Goal: Task Accomplishment & Management: Manage account settings

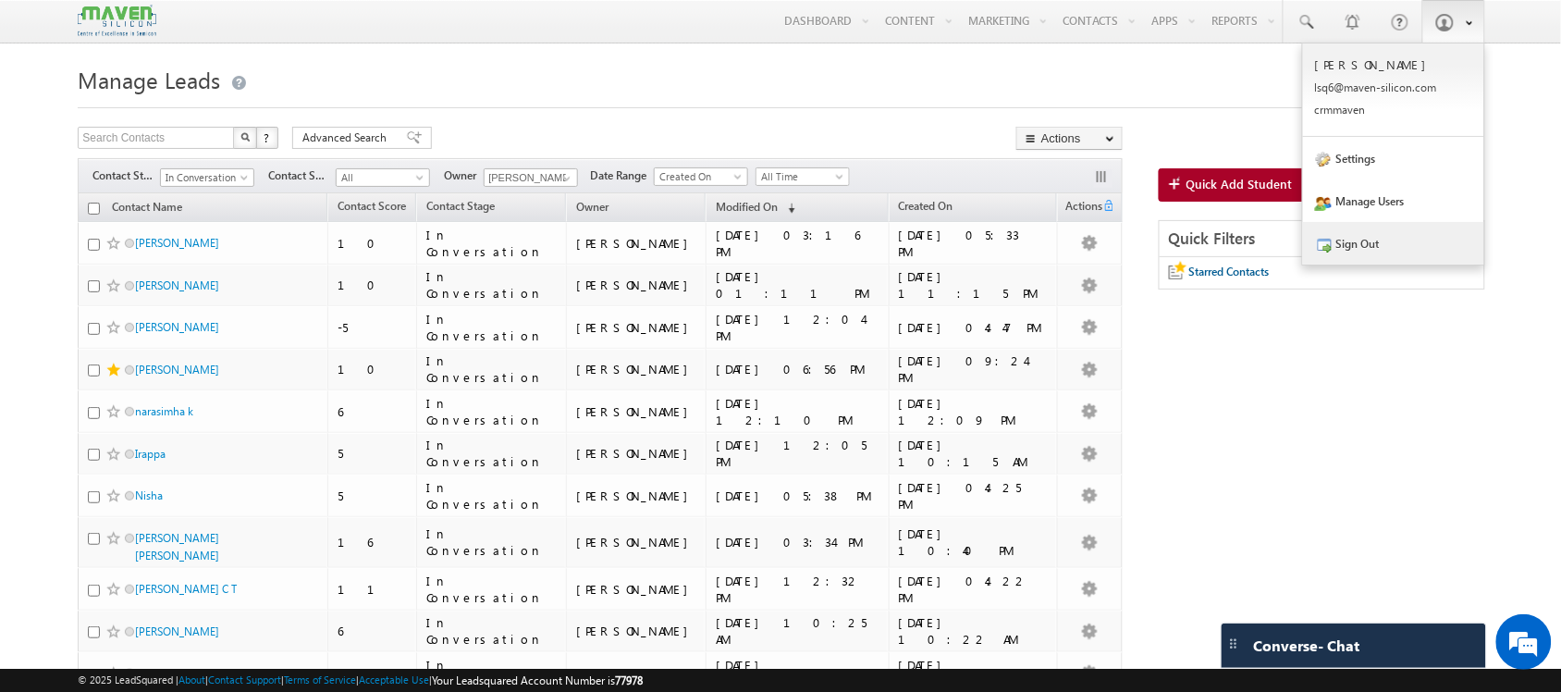
click at [1430, 236] on link "Sign Out" at bounding box center [1393, 243] width 181 height 43
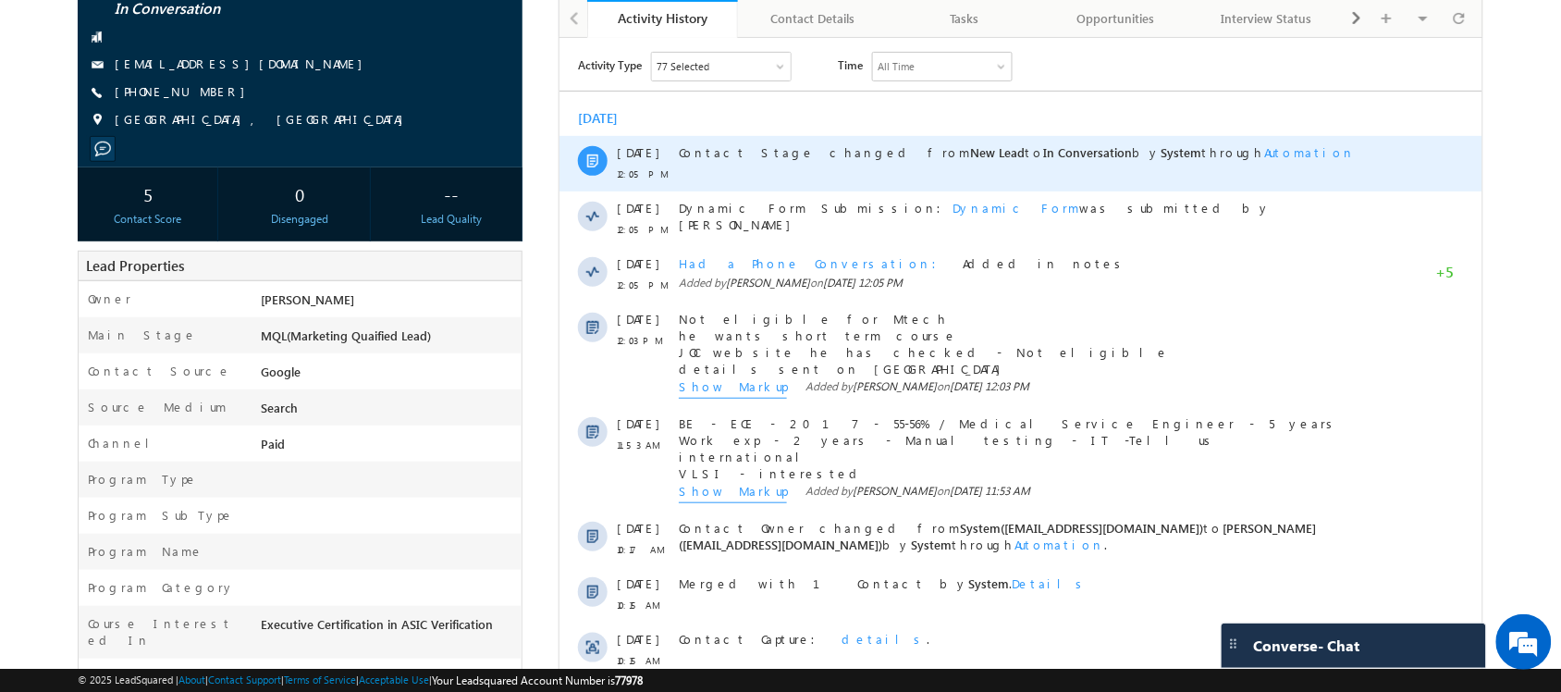
scroll to position [231, 0]
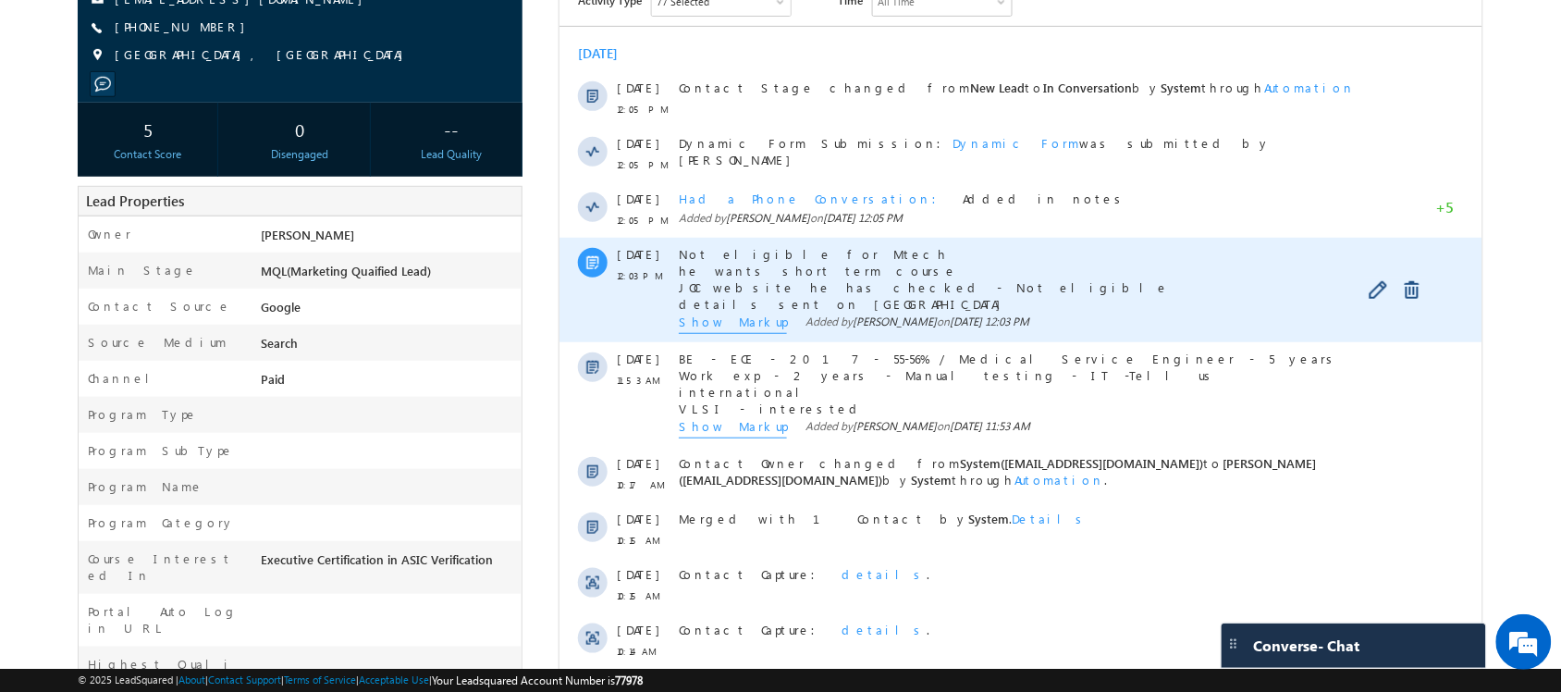
click at [737, 326] on span "Show Markup" at bounding box center [732, 323] width 108 height 20
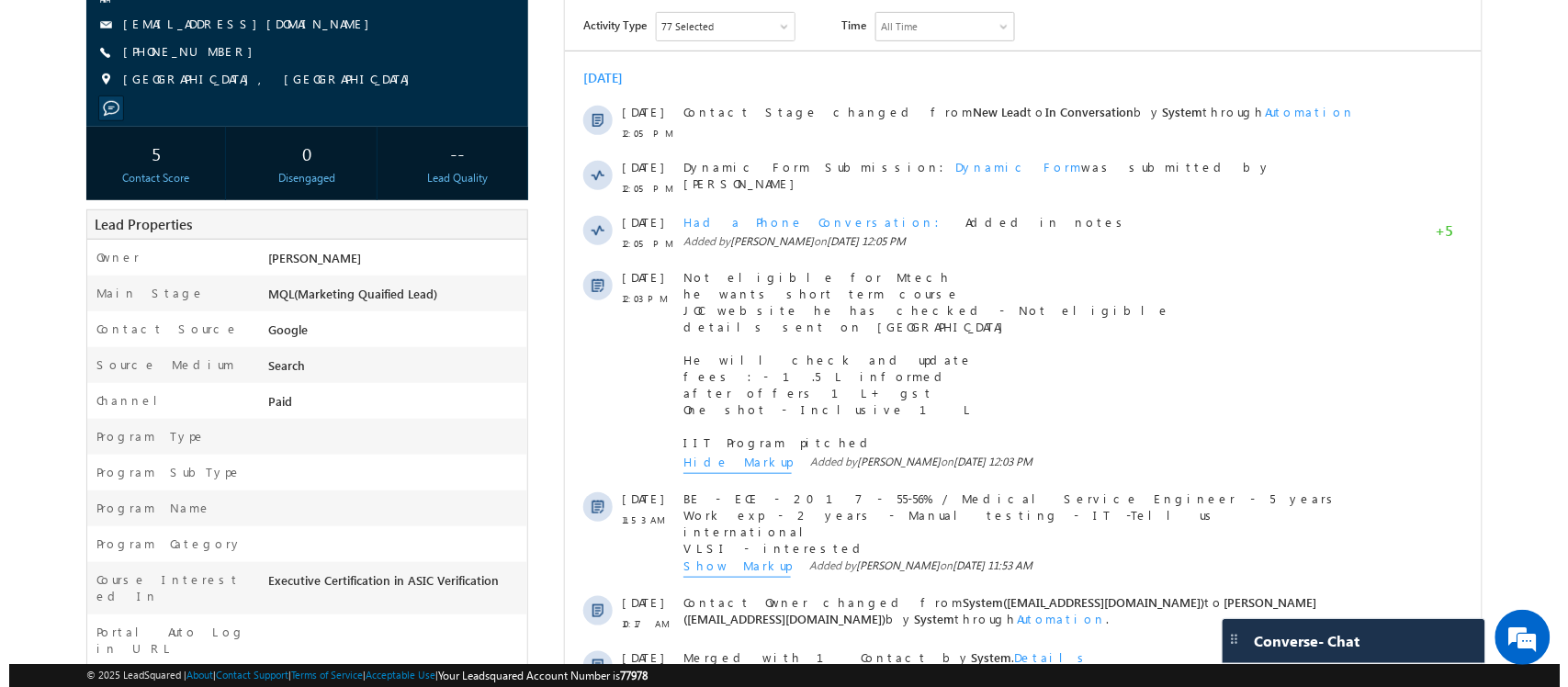
scroll to position [0, 0]
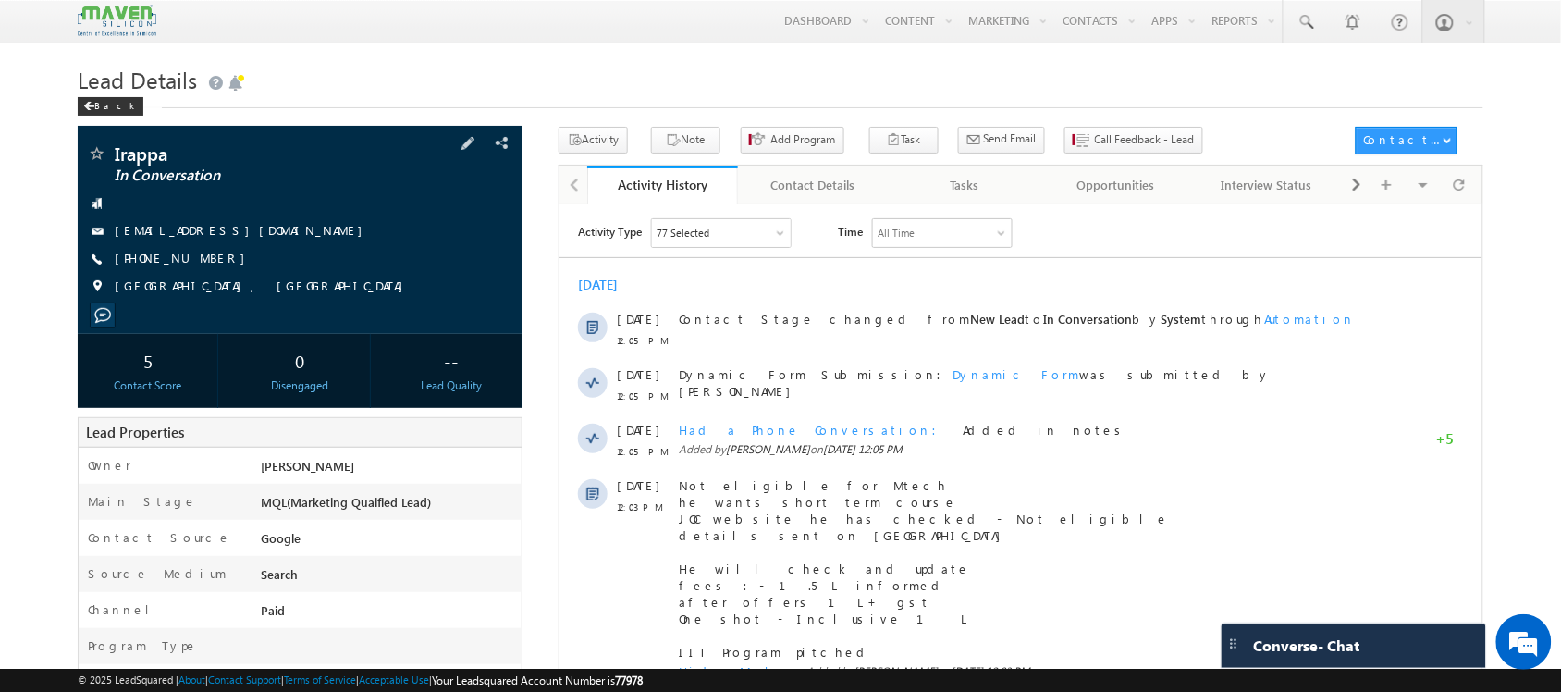
click at [194, 256] on span "+91-8951564100" at bounding box center [185, 259] width 140 height 18
copy span "8951564100"
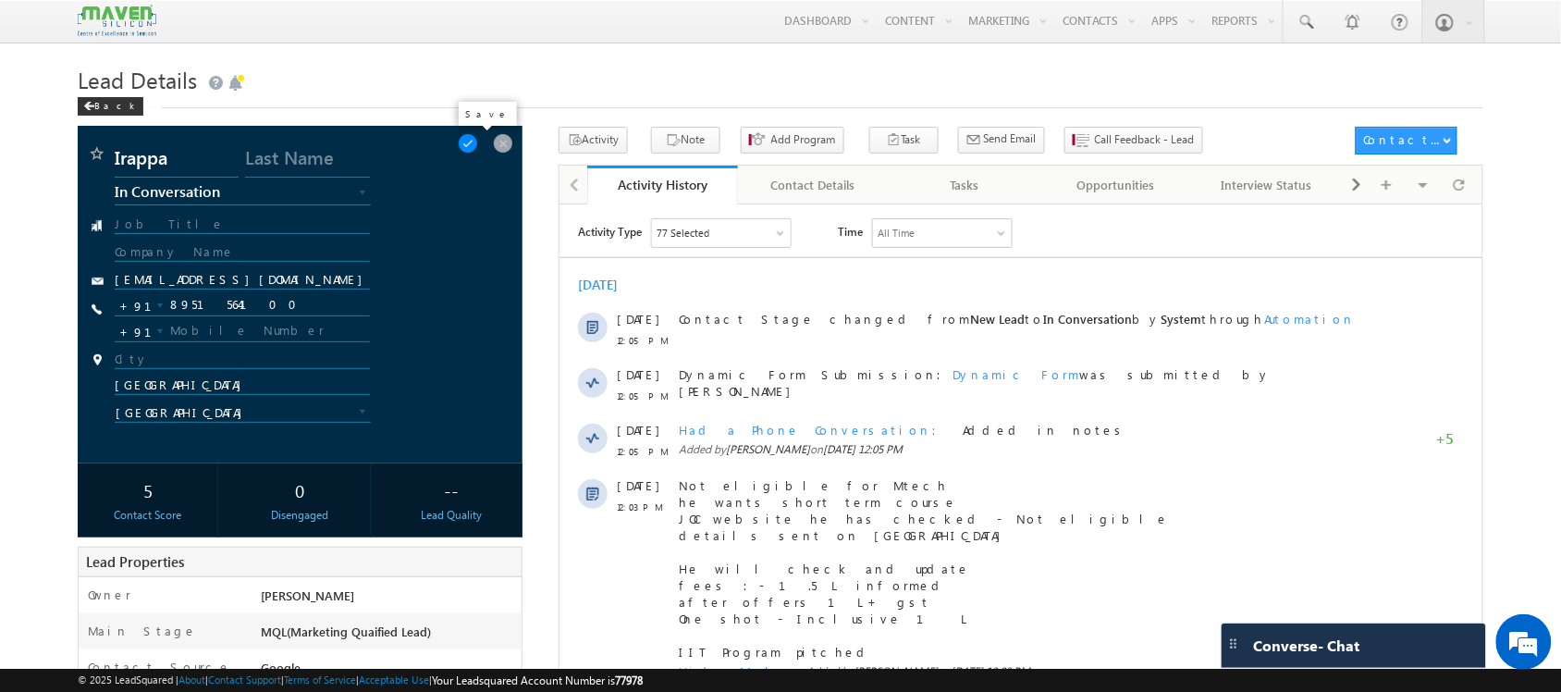
click at [478, 141] on span at bounding box center [468, 143] width 20 height 20
click at [478, 136] on span at bounding box center [468, 143] width 20 height 20
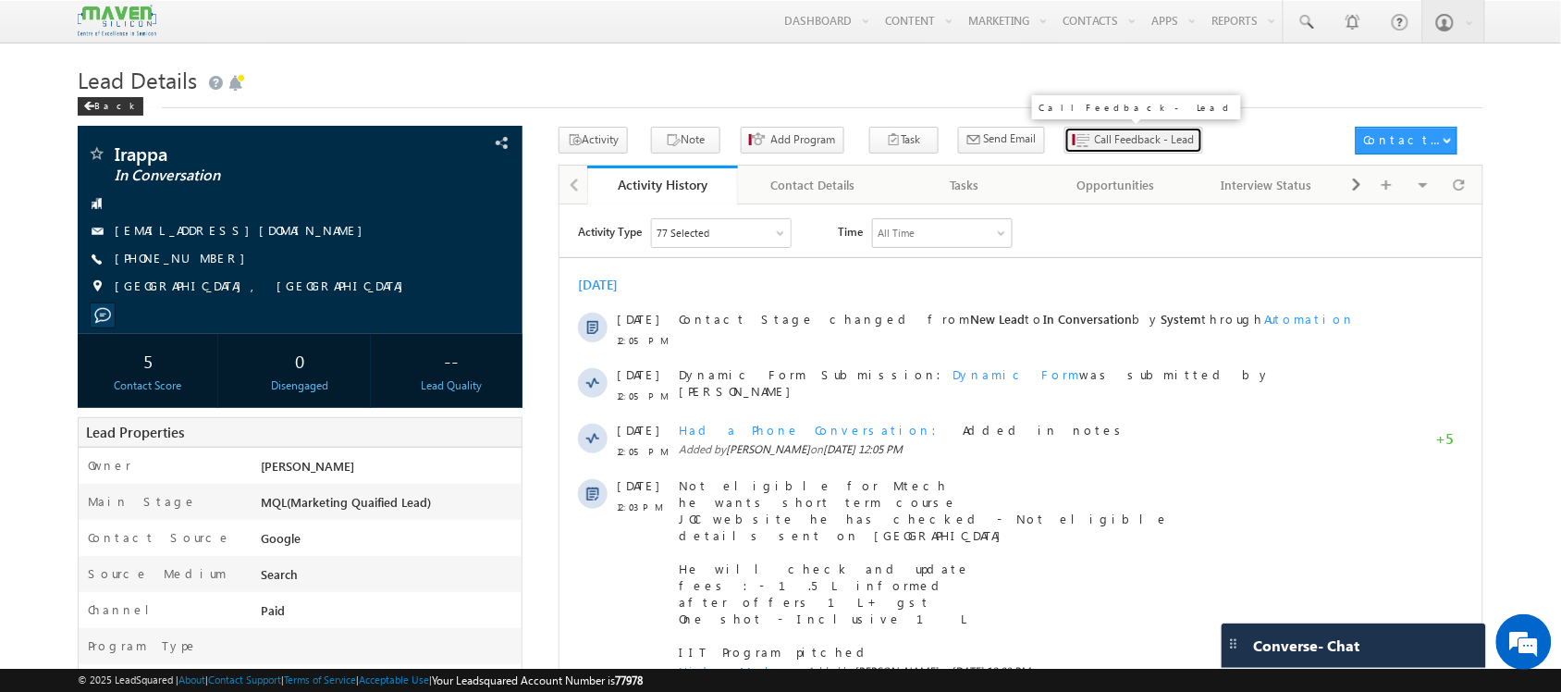
click at [1095, 145] on span "Call Feedback - Lead" at bounding box center [1145, 139] width 100 height 17
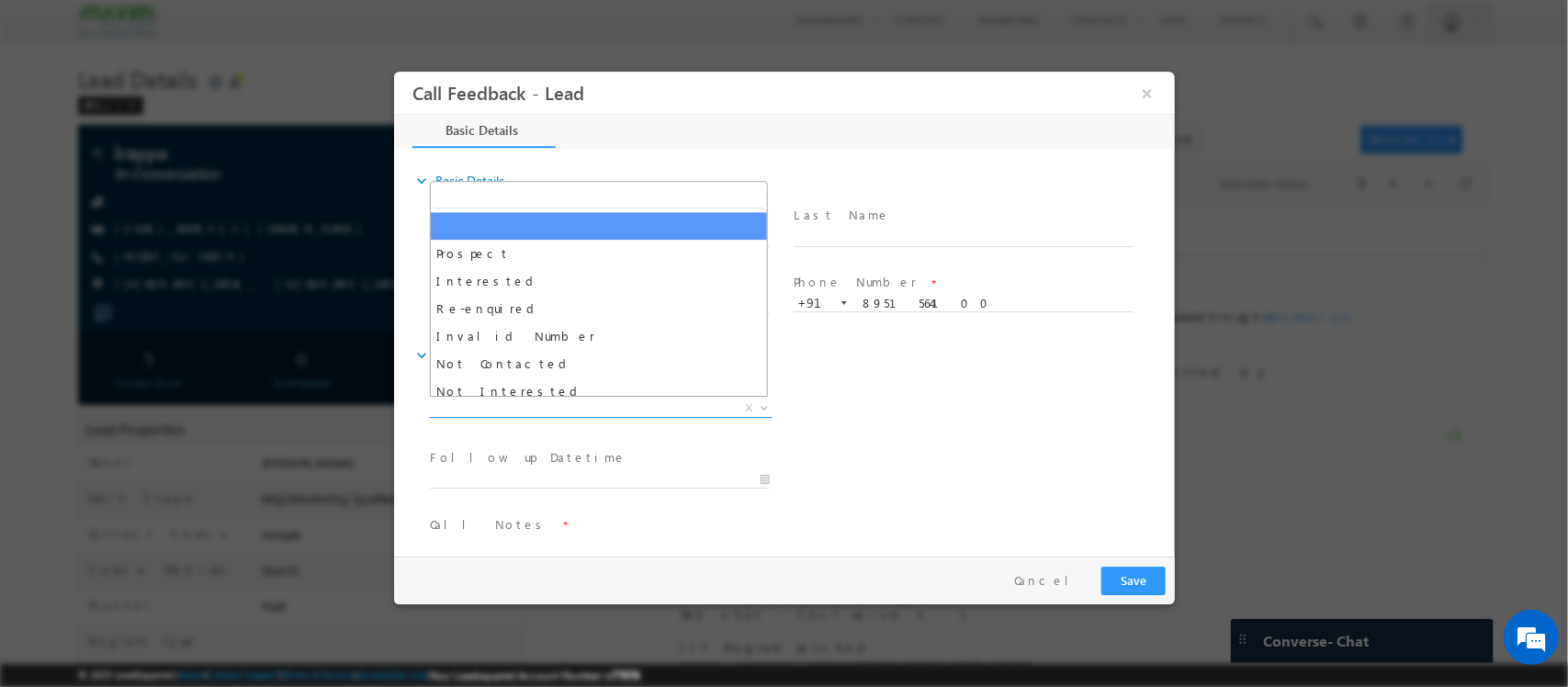
click at [612, 412] on span "X" at bounding box center [600, 408] width 343 height 18
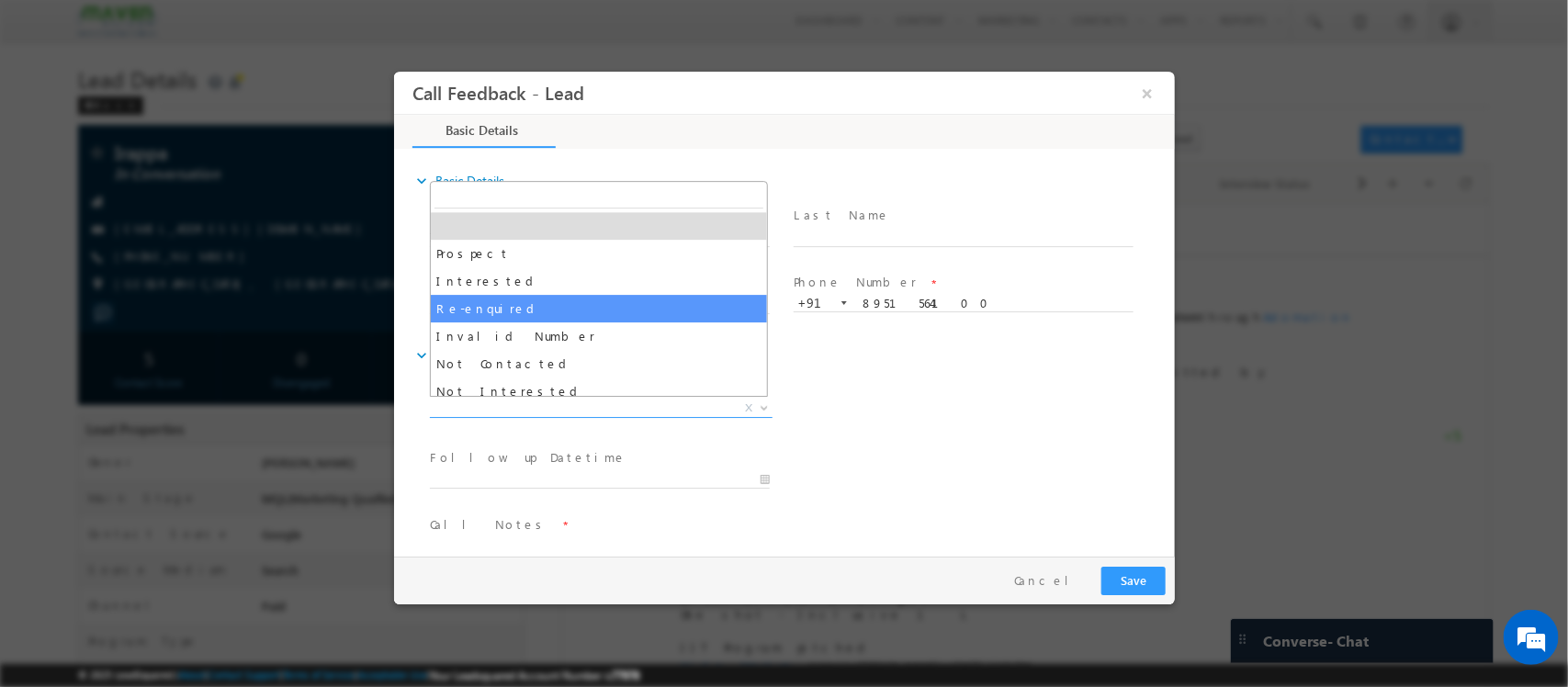
scroll to position [115, 0]
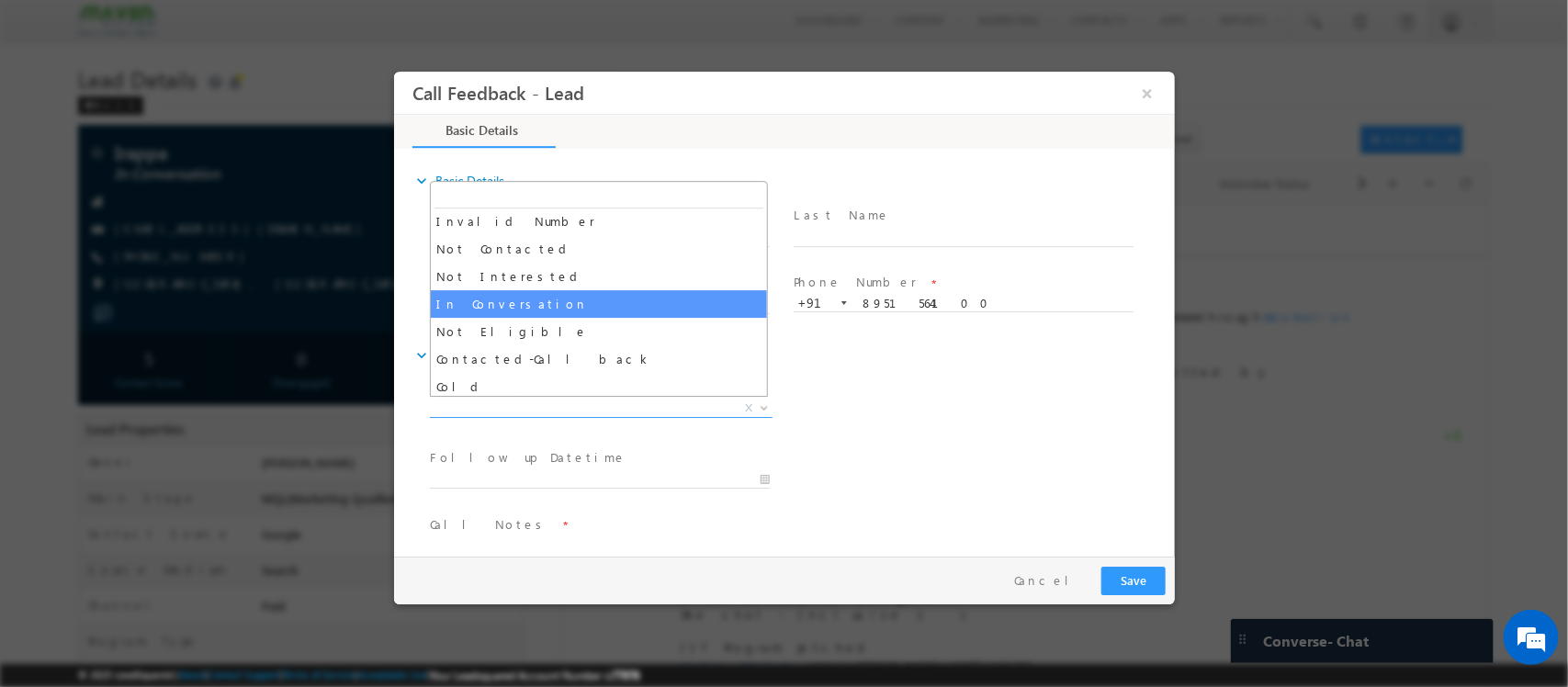
select select "In Conversation"
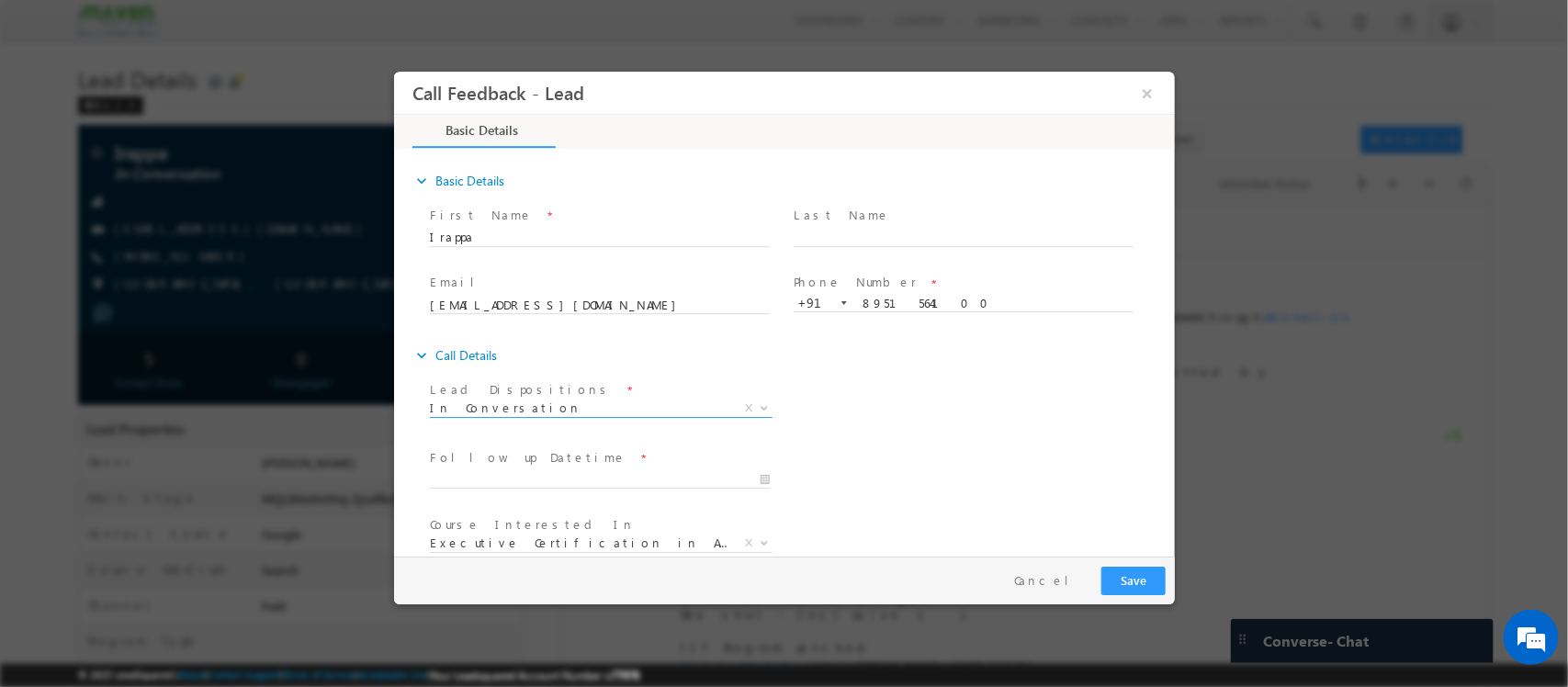
scroll to position [98, 0]
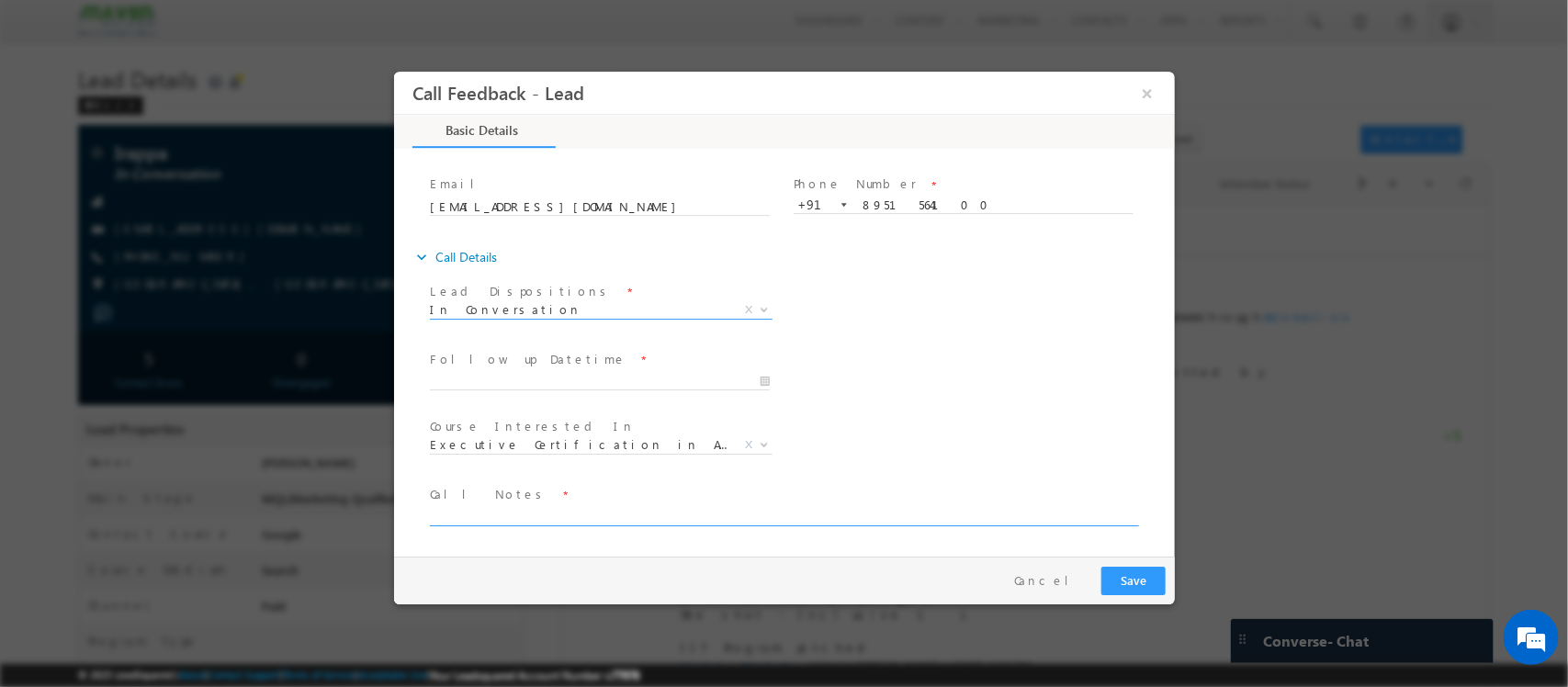
click at [722, 512] on textarea at bounding box center [782, 515] width 706 height 21
type textarea "no proper response"
click at [1144, 580] on button "Save" at bounding box center [1132, 581] width 65 height 29
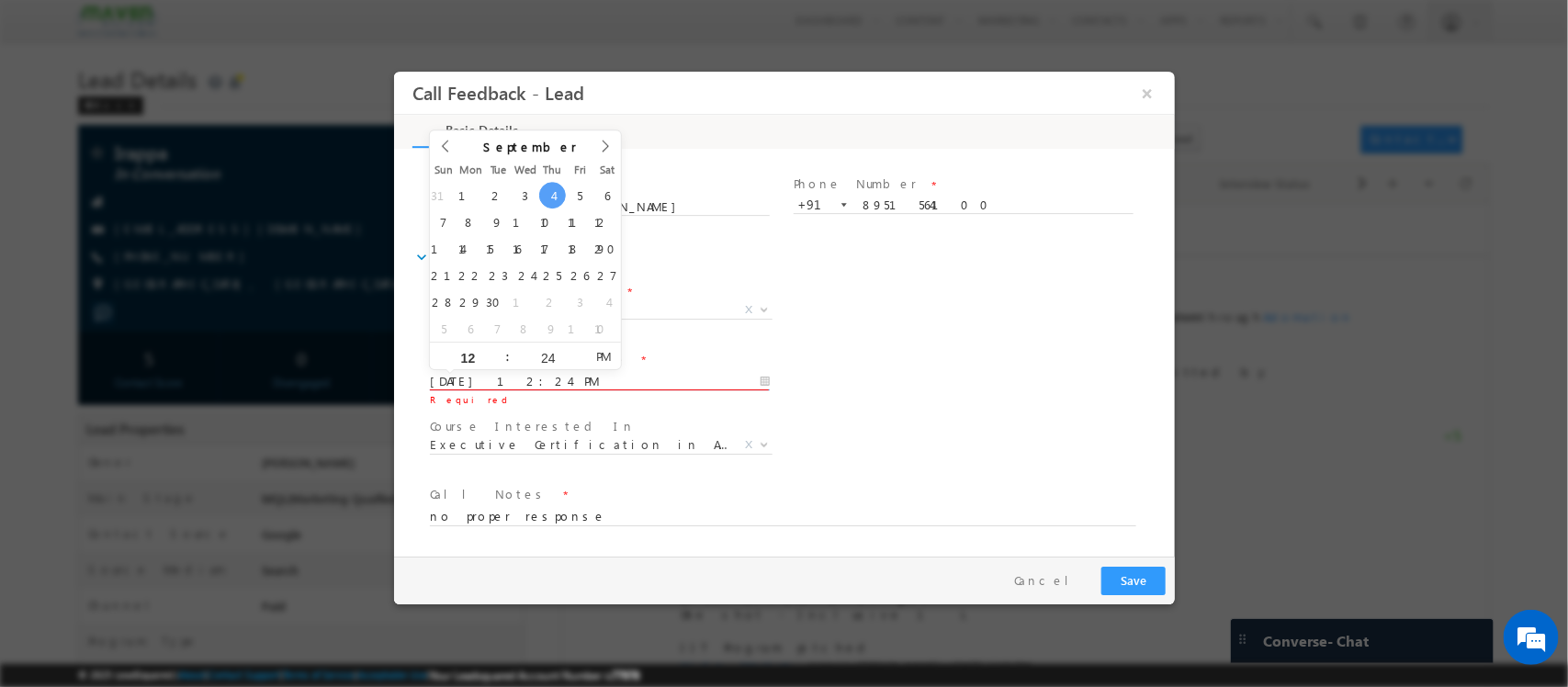
click at [560, 378] on input "04/09/2025 12:24 PM" at bounding box center [599, 381] width 340 height 18
type input "08/09/2025 12:24 PM"
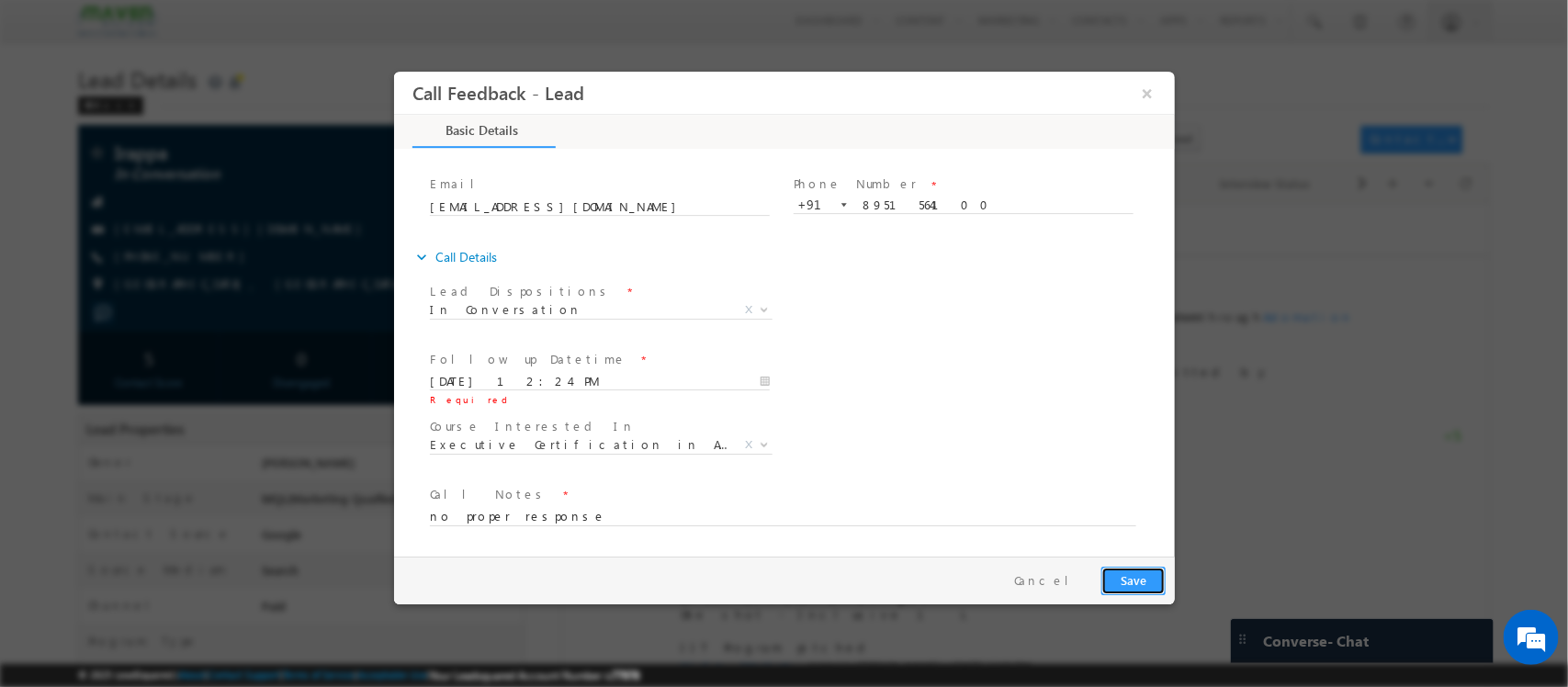
click at [1140, 585] on button "Save" at bounding box center [1132, 581] width 65 height 29
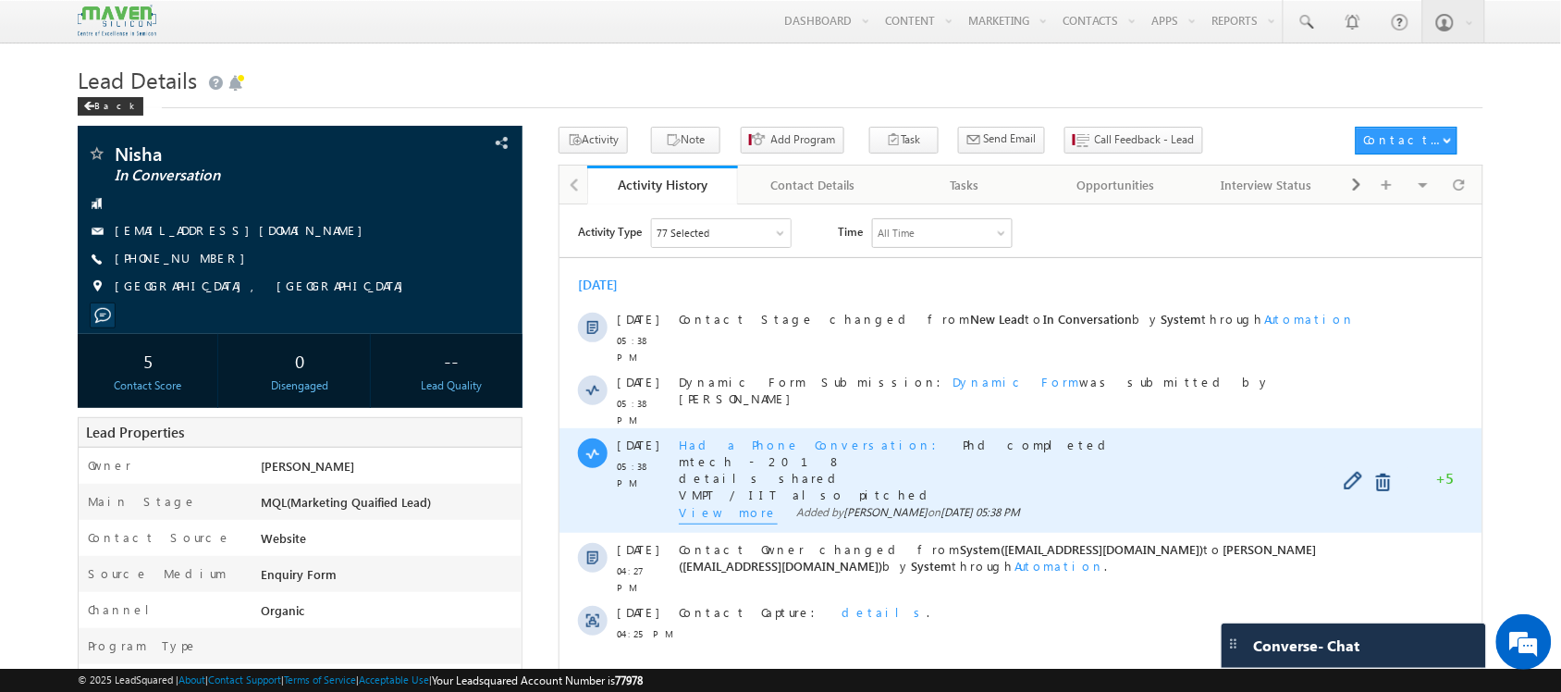
click at [681, 503] on span "View more" at bounding box center [727, 513] width 99 height 20
click at [704, 505] on span "View Less" at bounding box center [731, 515] width 107 height 20
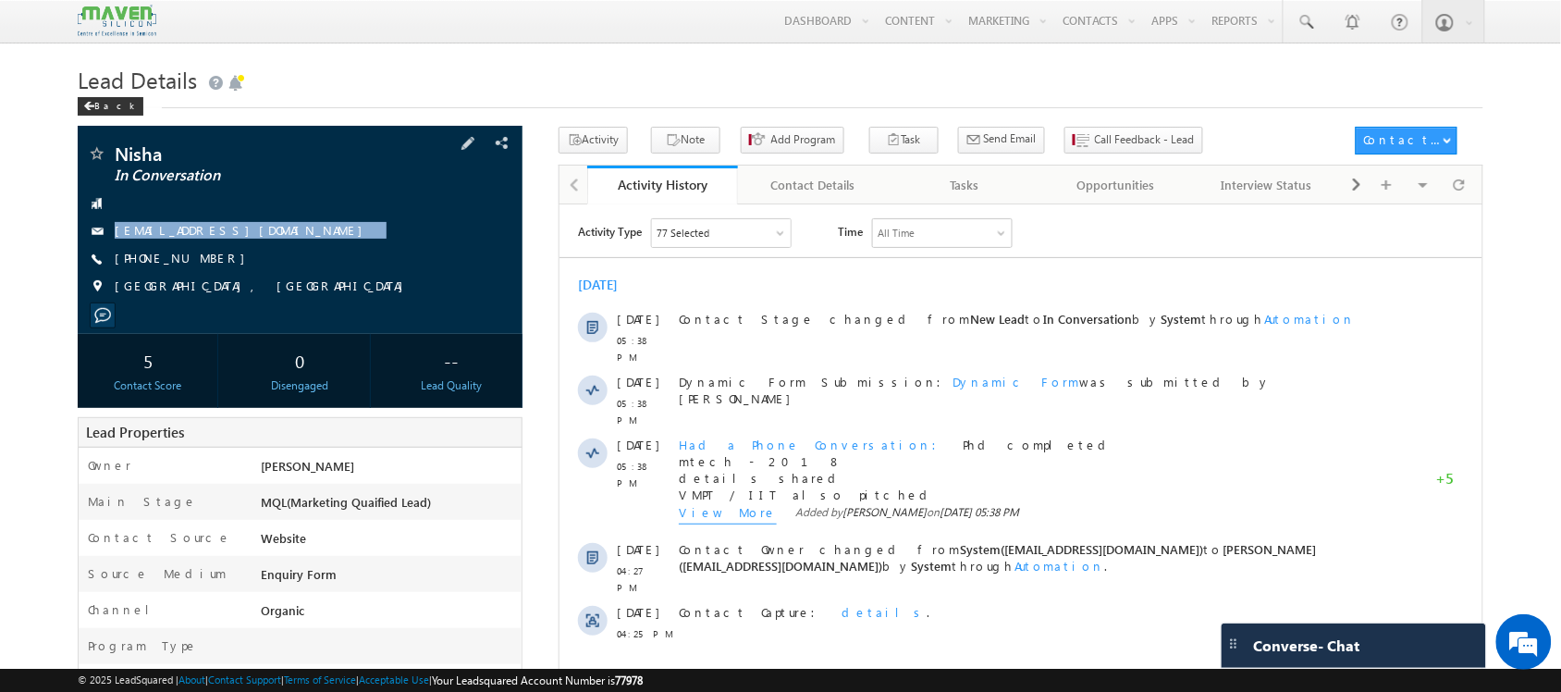
drag, startPoint x: 283, startPoint y: 220, endPoint x: 293, endPoint y: 251, distance: 32.2
click at [293, 251] on div "Nisha In Conversation [EMAIL_ADDRESS][DOMAIN_NAME] [PHONE_NUMBER]" at bounding box center [299, 224] width 425 height 161
copy div "[EMAIL_ADDRESS][DOMAIN_NAME]"
click at [1454, 177] on span at bounding box center [1459, 184] width 11 height 32
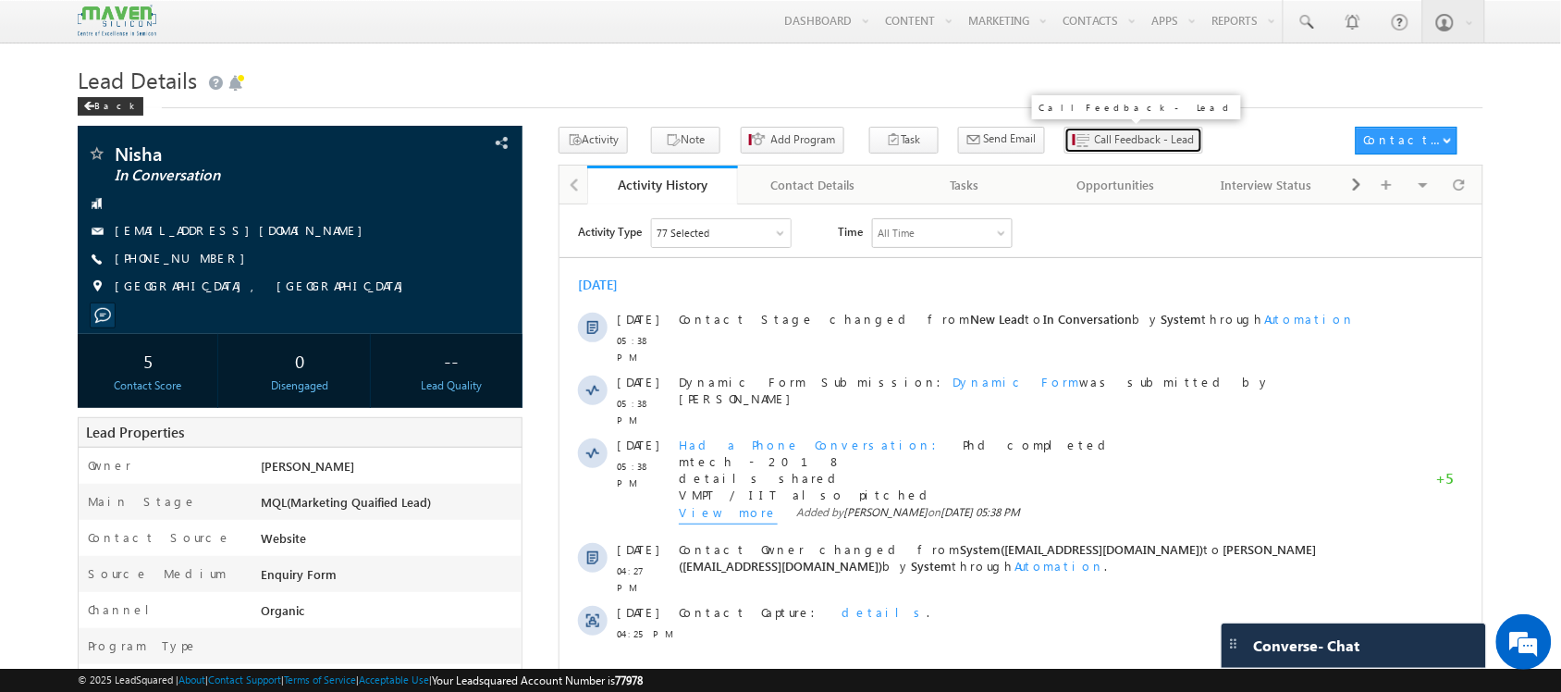
click at [1095, 146] on span "Call Feedback - Lead" at bounding box center [1145, 139] width 100 height 17
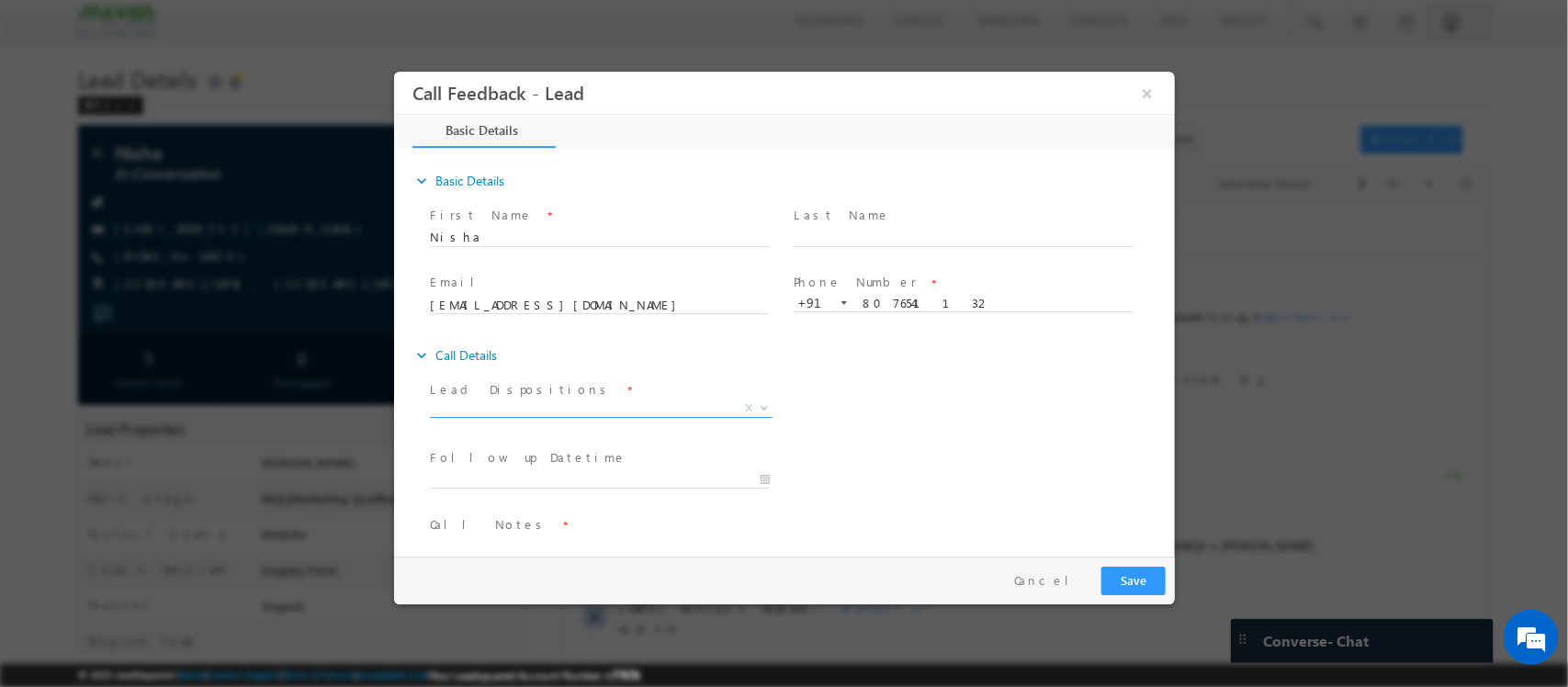
click at [642, 408] on span "X" at bounding box center [600, 408] width 343 height 18
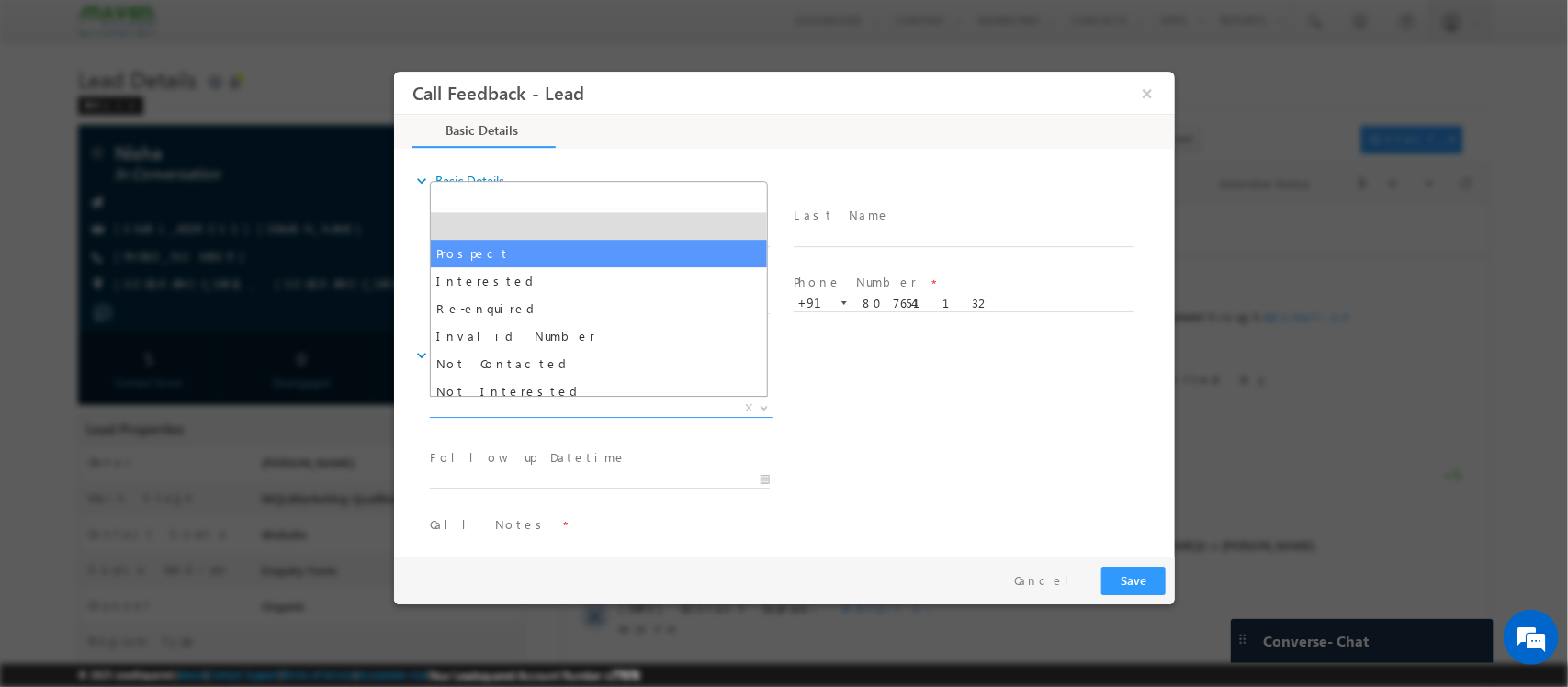
select select "Prospect"
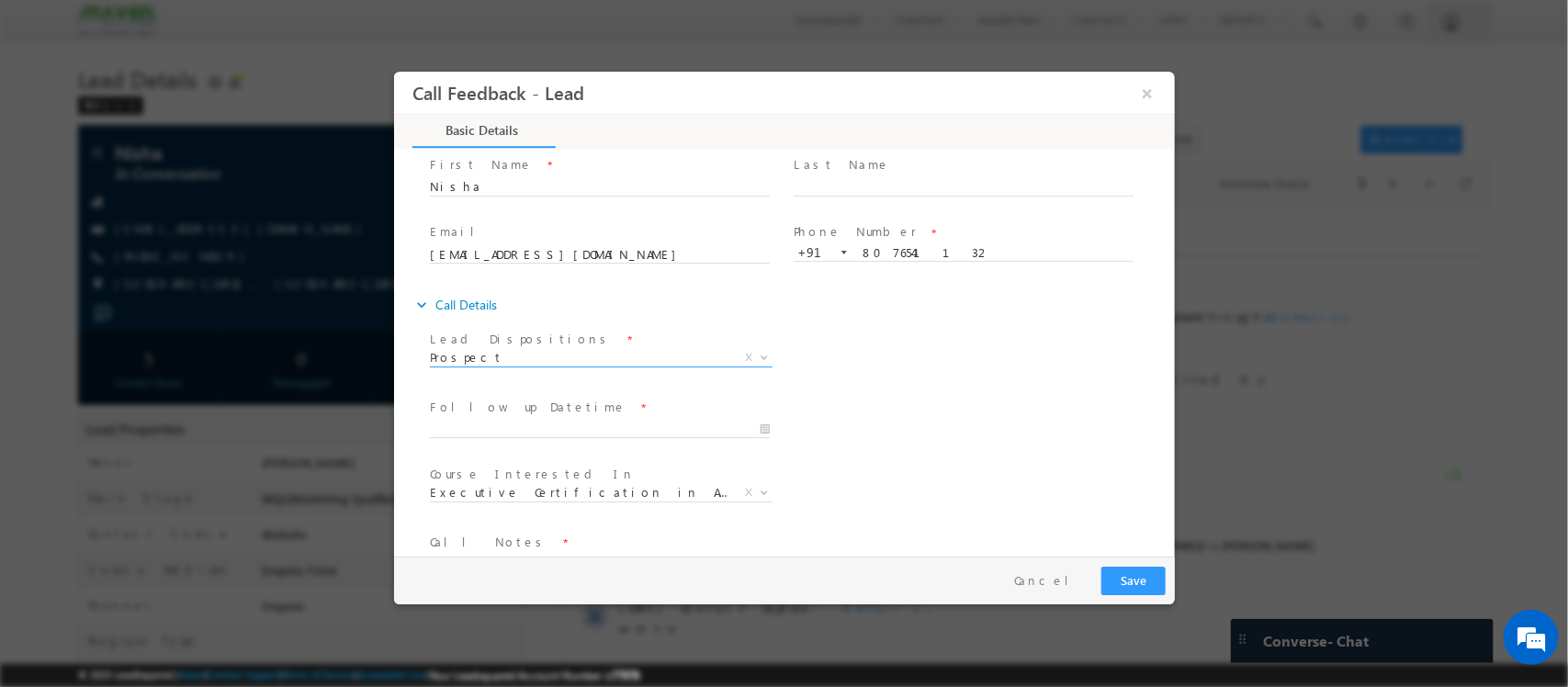
scroll to position [98, 0]
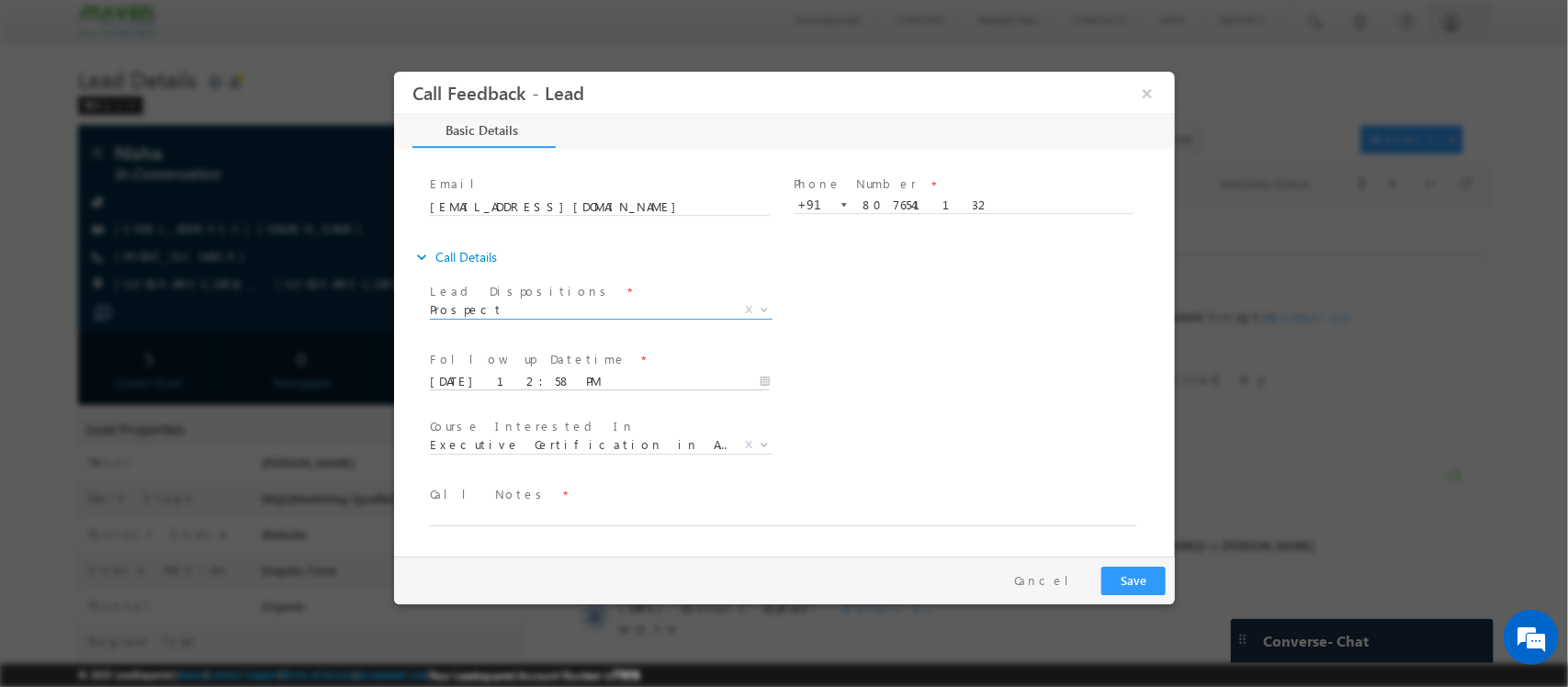
click at [645, 383] on input "04/09/2025 12:58 PM" at bounding box center [599, 381] width 340 height 18
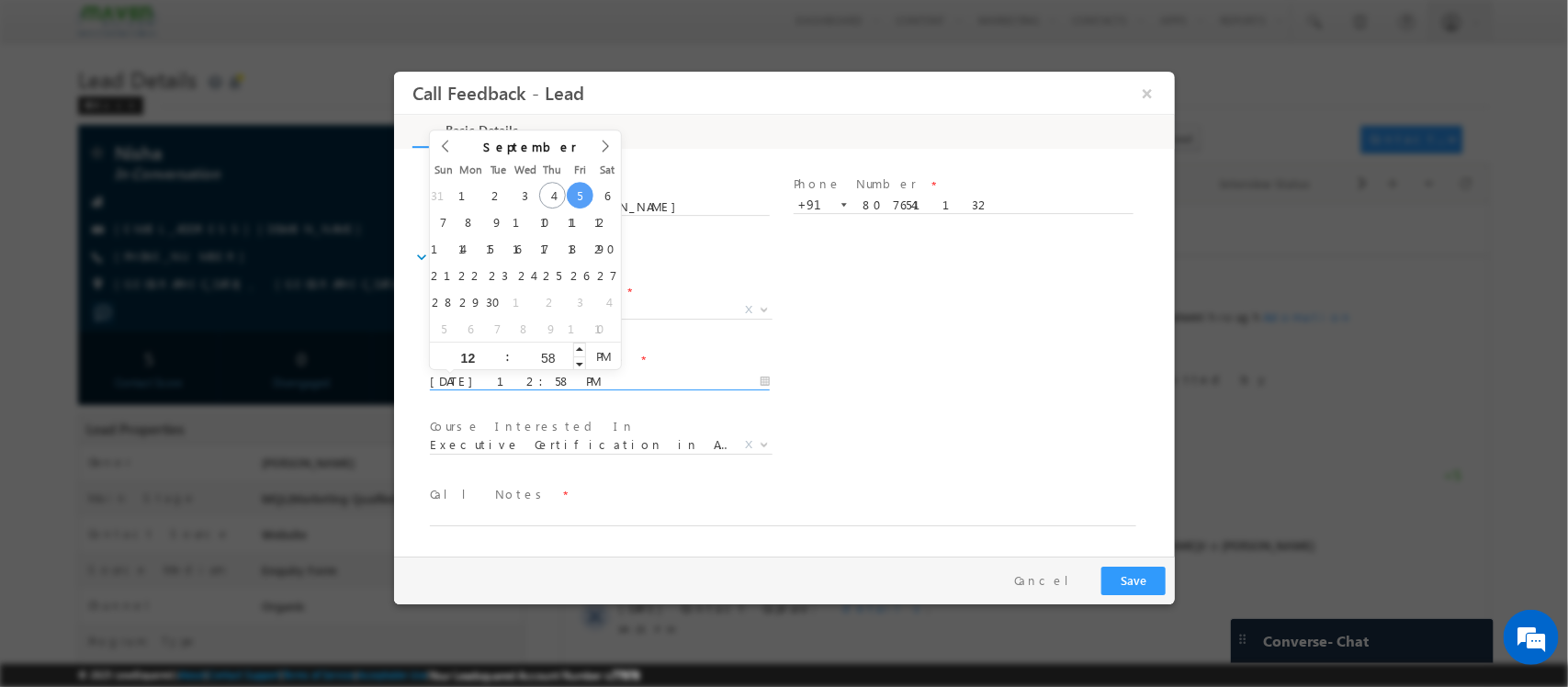
click at [569, 352] on input "58" at bounding box center [546, 358] width 76 height 12
type input "05/09/2025 12:59 PM"
type input "59"
click at [579, 350] on span at bounding box center [578, 349] width 13 height 14
type input "05/09/2025 1:00 PM"
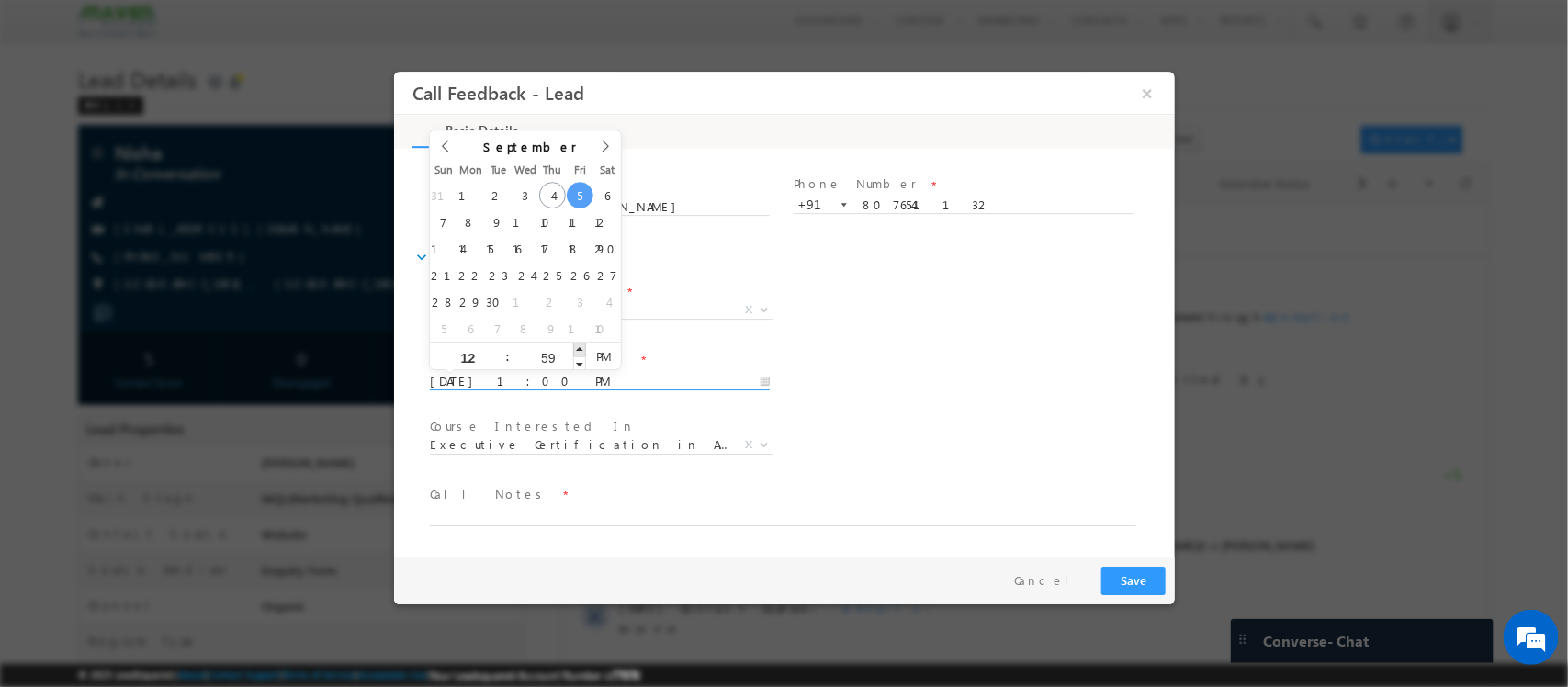
type input "01"
type input "00"
click at [579, 350] on span at bounding box center [578, 349] width 13 height 14
click at [692, 425] on span "Course Interested In *" at bounding box center [598, 427] width 339 height 20
click at [674, 510] on textarea at bounding box center [782, 515] width 706 height 21
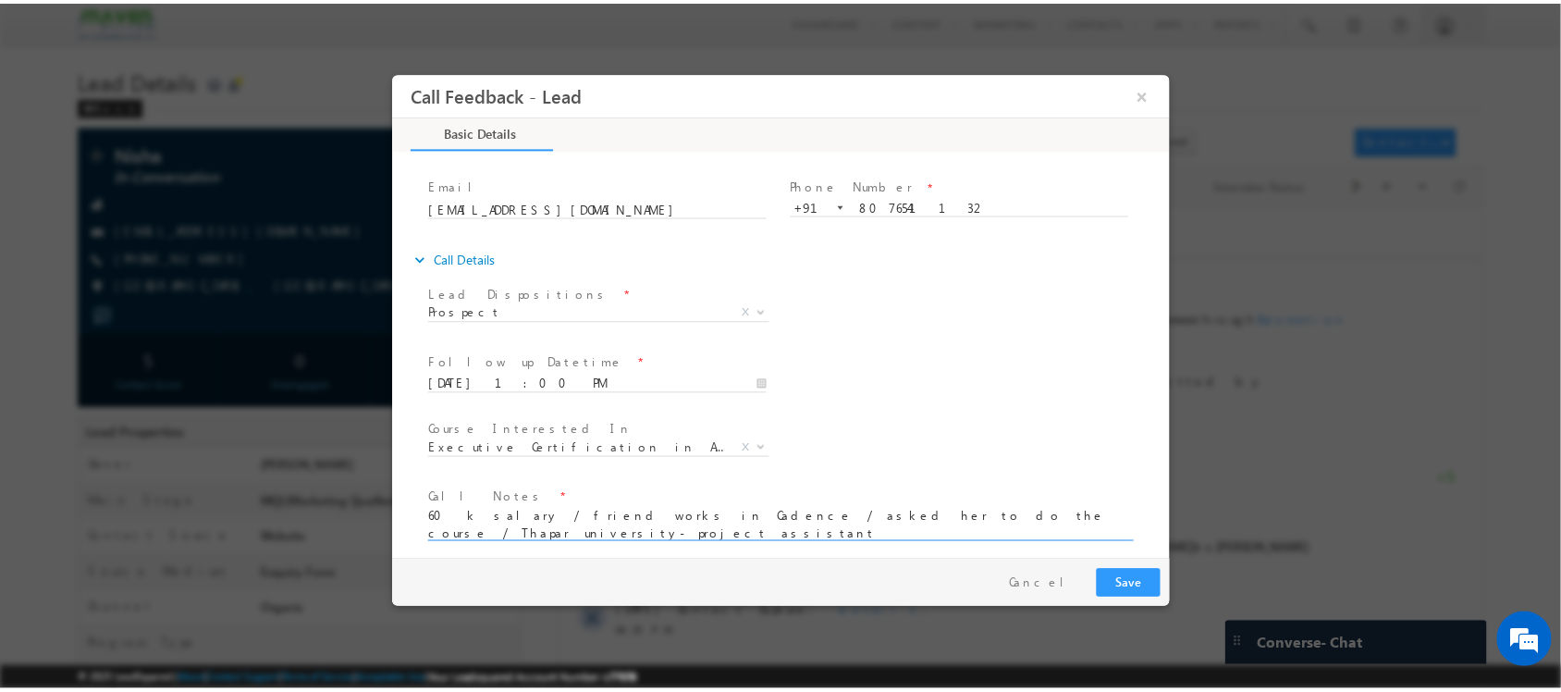
scroll to position [112, 0]
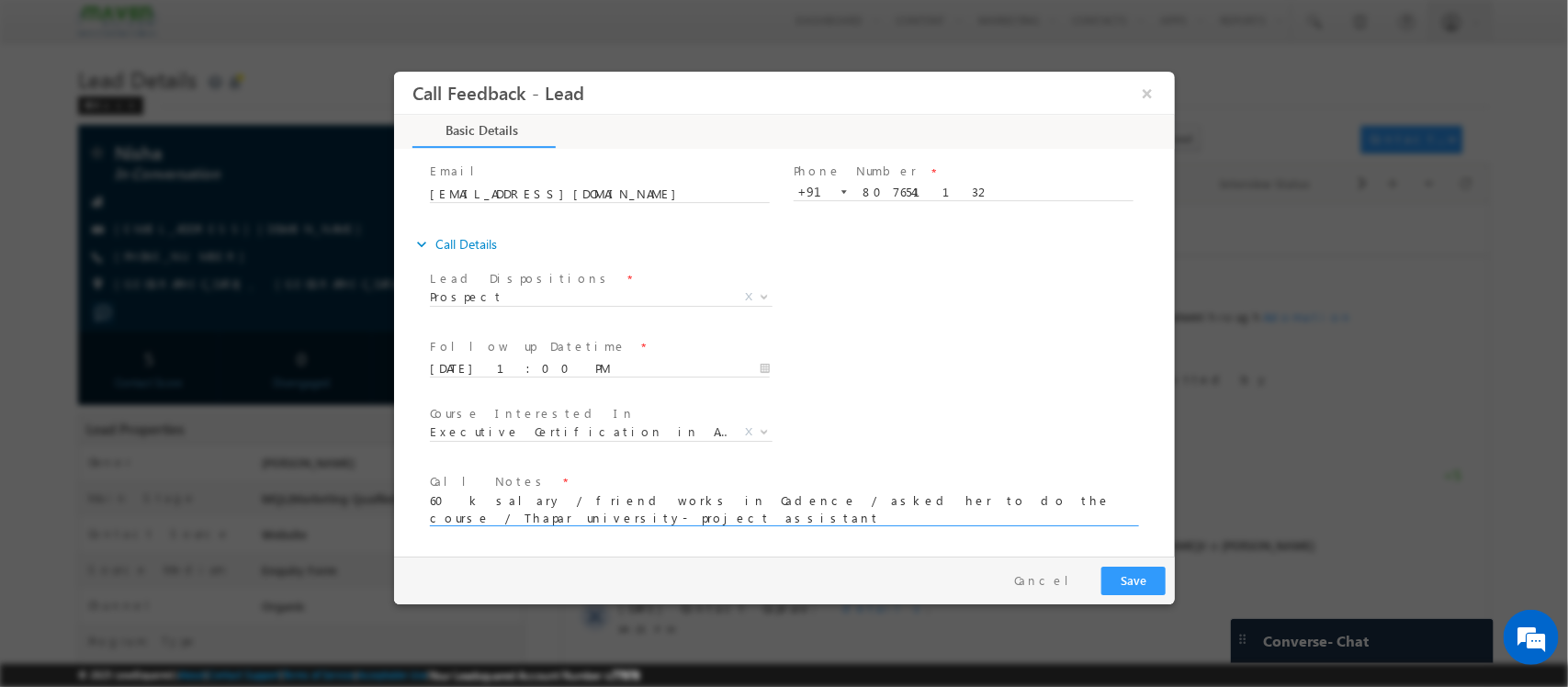
type textarea "60 k salary / friend works in Cadence / asked her to do the course / Thapar uni…"
click at [1123, 584] on button "Save" at bounding box center [1132, 581] width 65 height 29
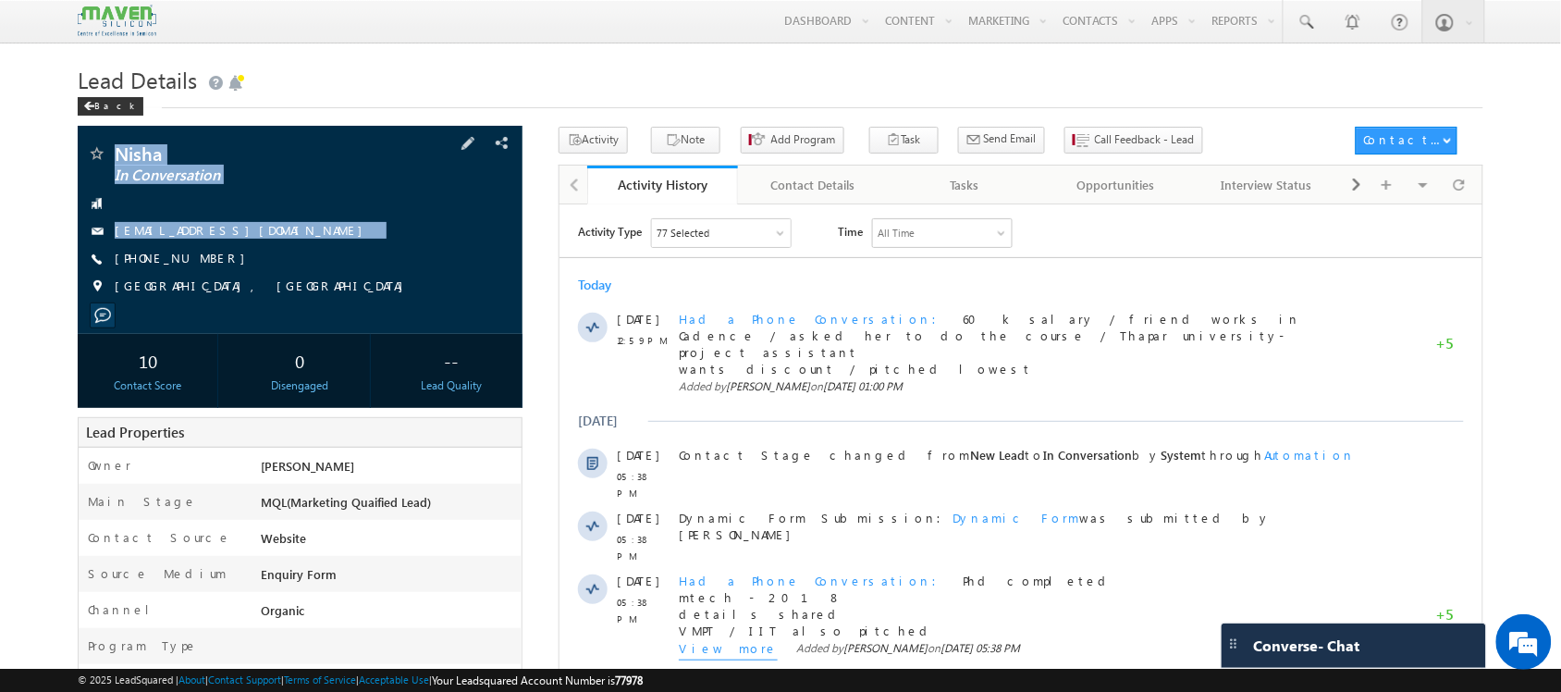
drag, startPoint x: 214, startPoint y: 269, endPoint x: 117, endPoint y: 139, distance: 162.0
click at [117, 139] on div "Nisha In Conversation nyadav_phd18@thapar.edu" at bounding box center [300, 230] width 444 height 208
click at [227, 140] on div "Nisha In Conversation nyadav_phd18@thapar.edu" at bounding box center [300, 230] width 444 height 208
drag, startPoint x: 205, startPoint y: 278, endPoint x: 117, endPoint y: 139, distance: 165.5
click at [117, 139] on div "Nisha In Conversation nyadav_phd18@thapar.edu" at bounding box center [300, 230] width 444 height 208
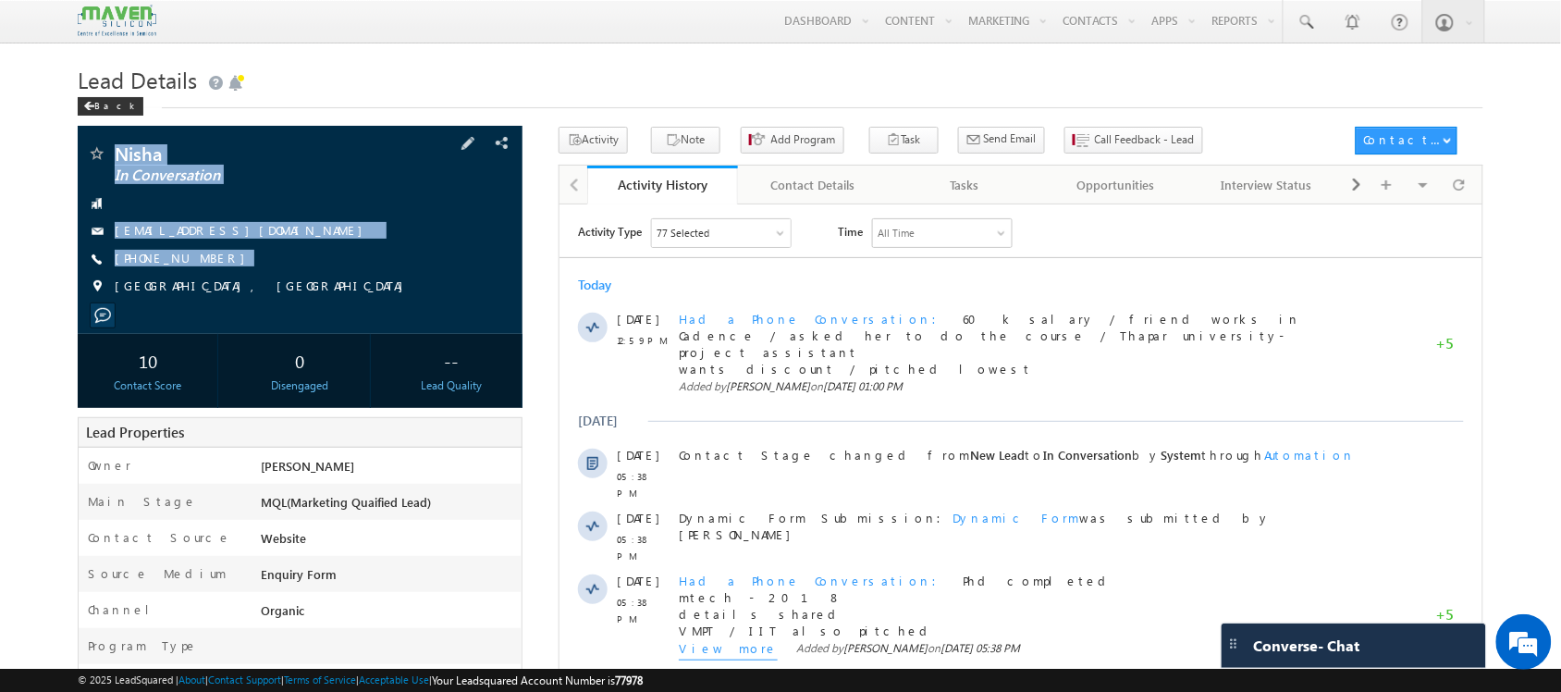
copy div "Nisha In Conversation nyadav_phd18@thapar.edu +91-8076541132"
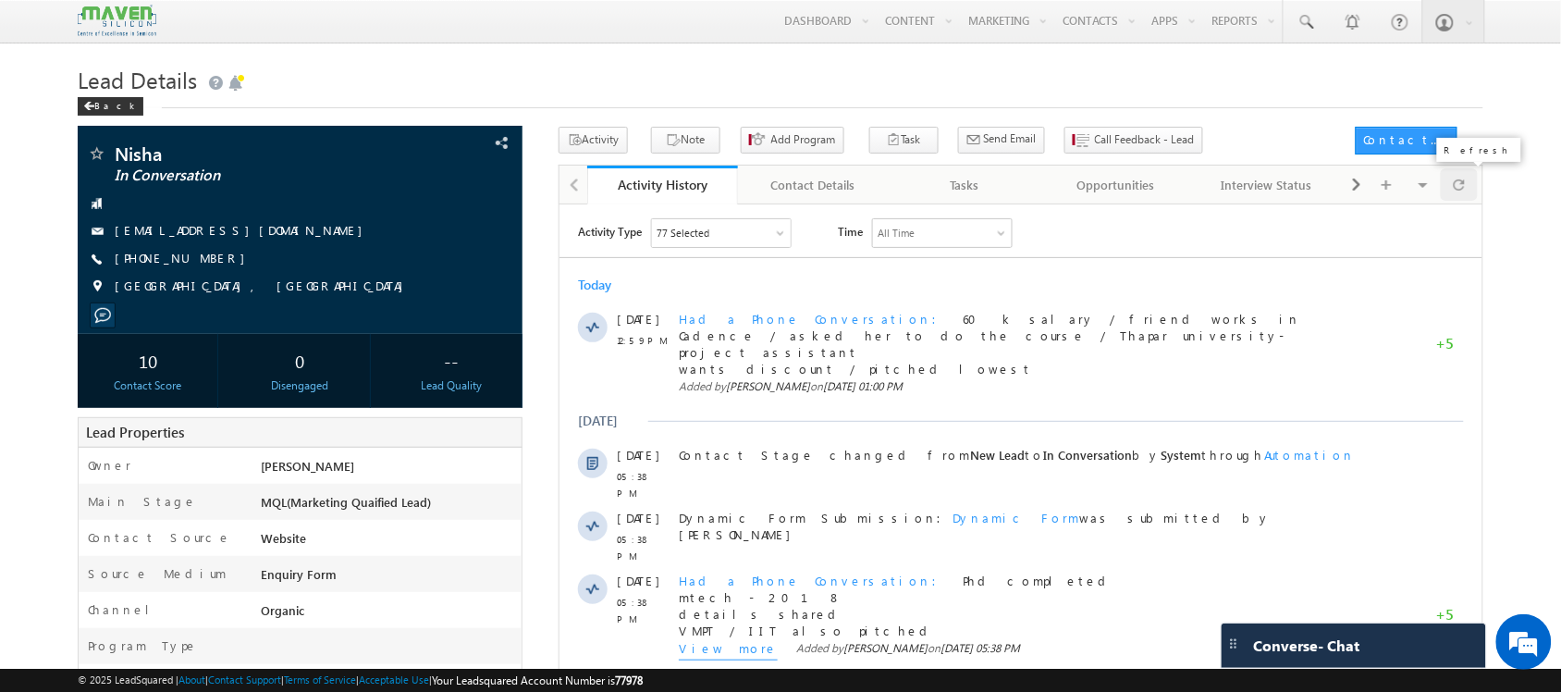
click at [1464, 190] on span at bounding box center [1459, 184] width 11 height 32
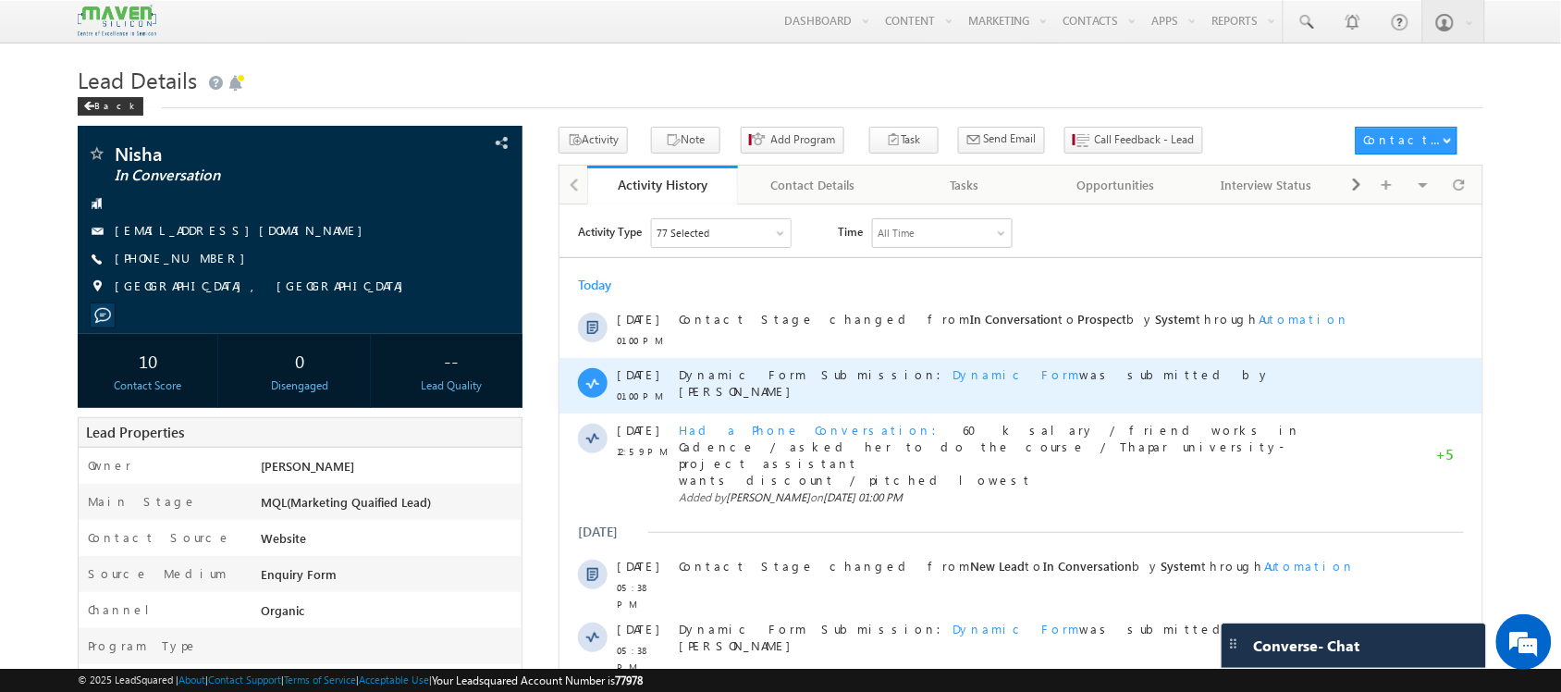
scroll to position [0, 0]
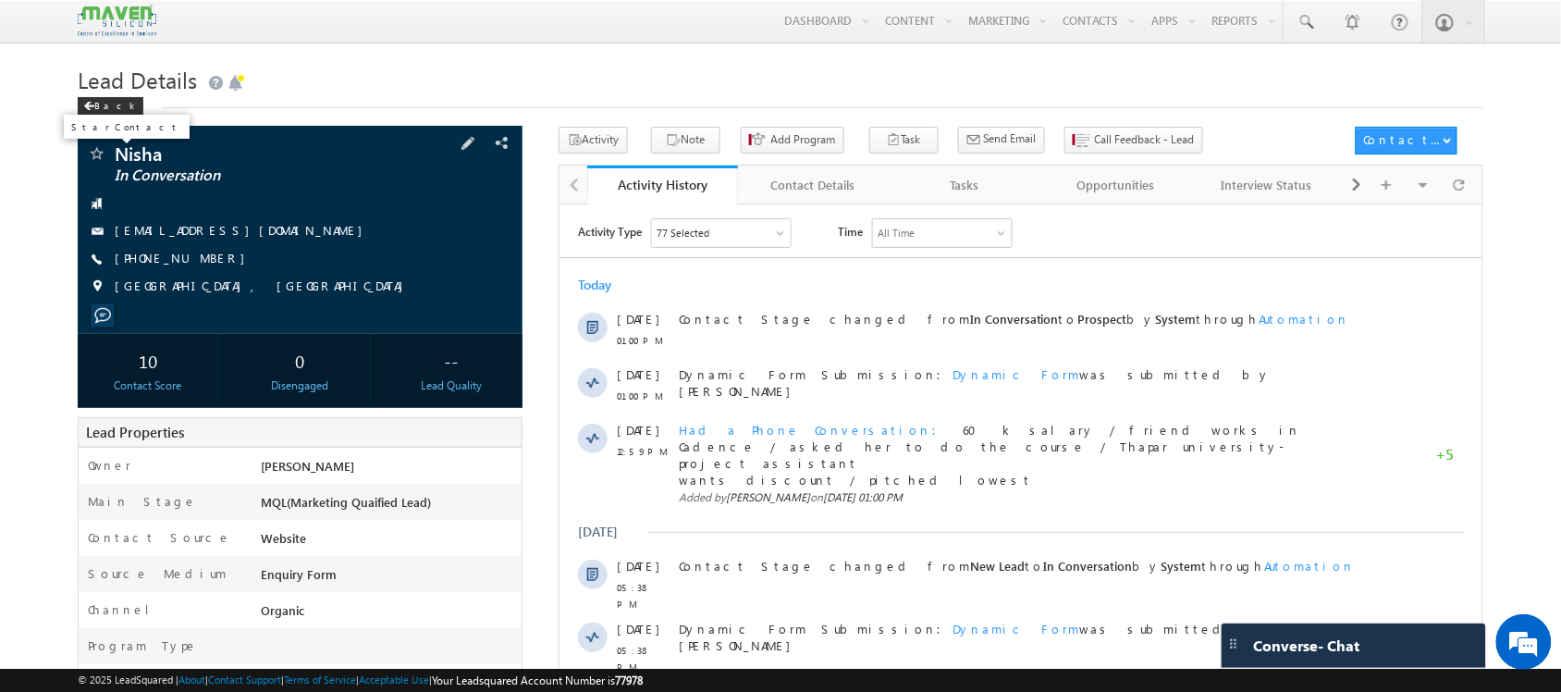
click at [97, 154] on span at bounding box center [96, 155] width 18 height 18
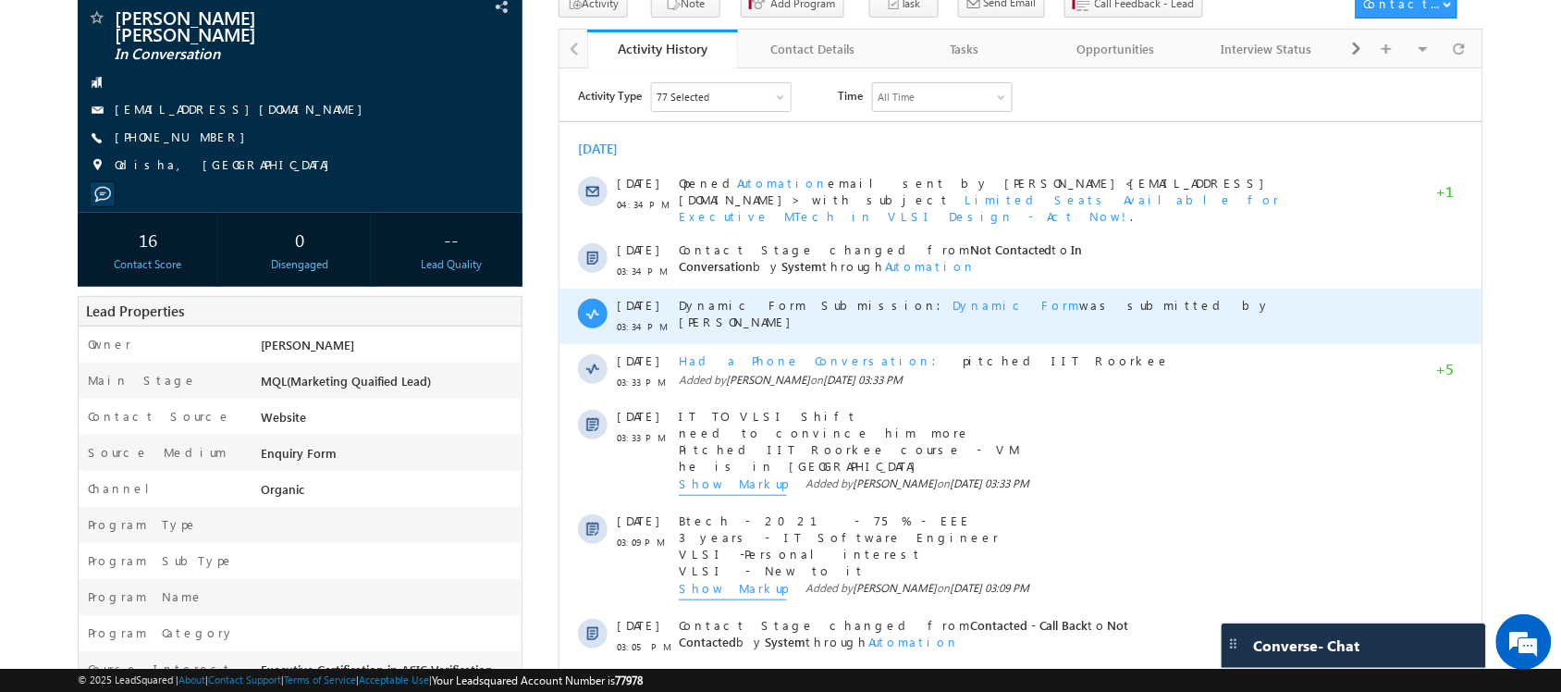
scroll to position [347, 0]
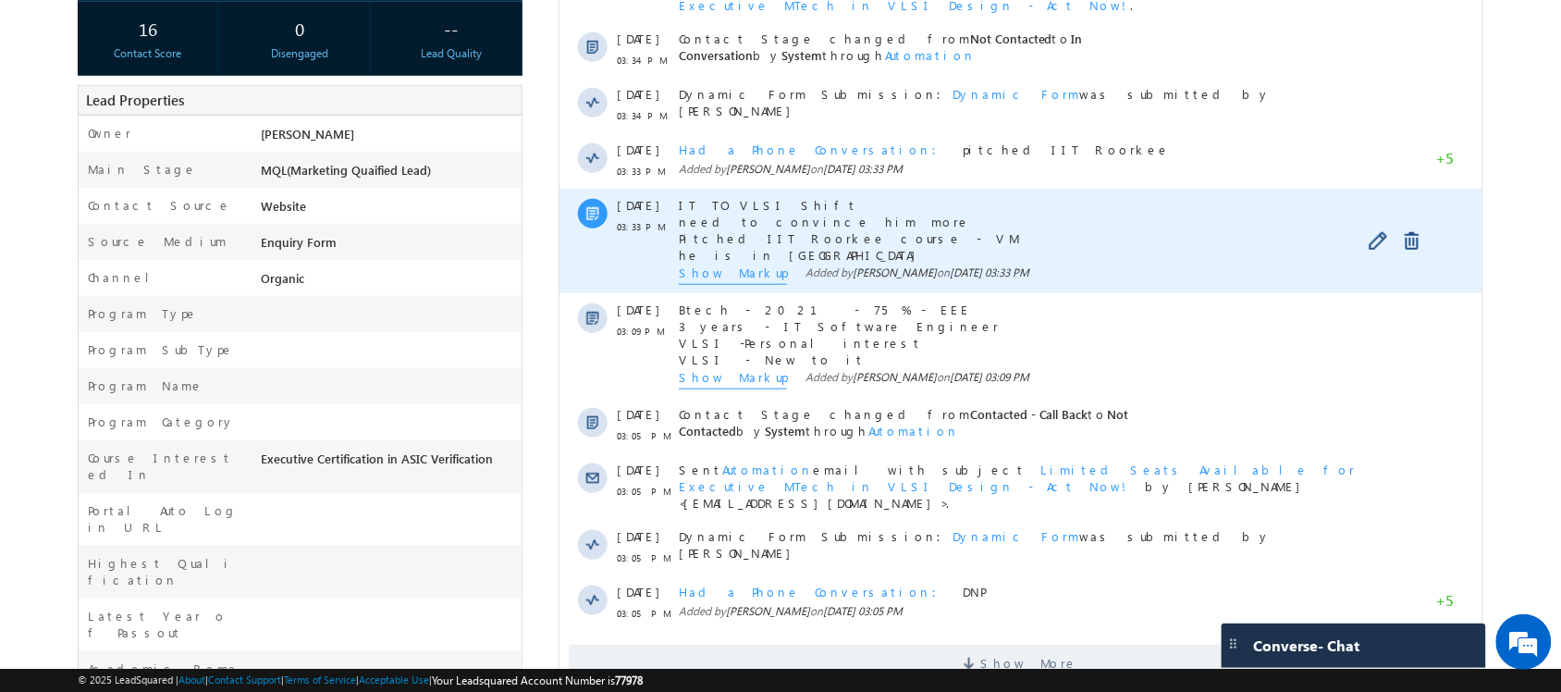
click at [733, 264] on span "Show Markup" at bounding box center [732, 274] width 108 height 20
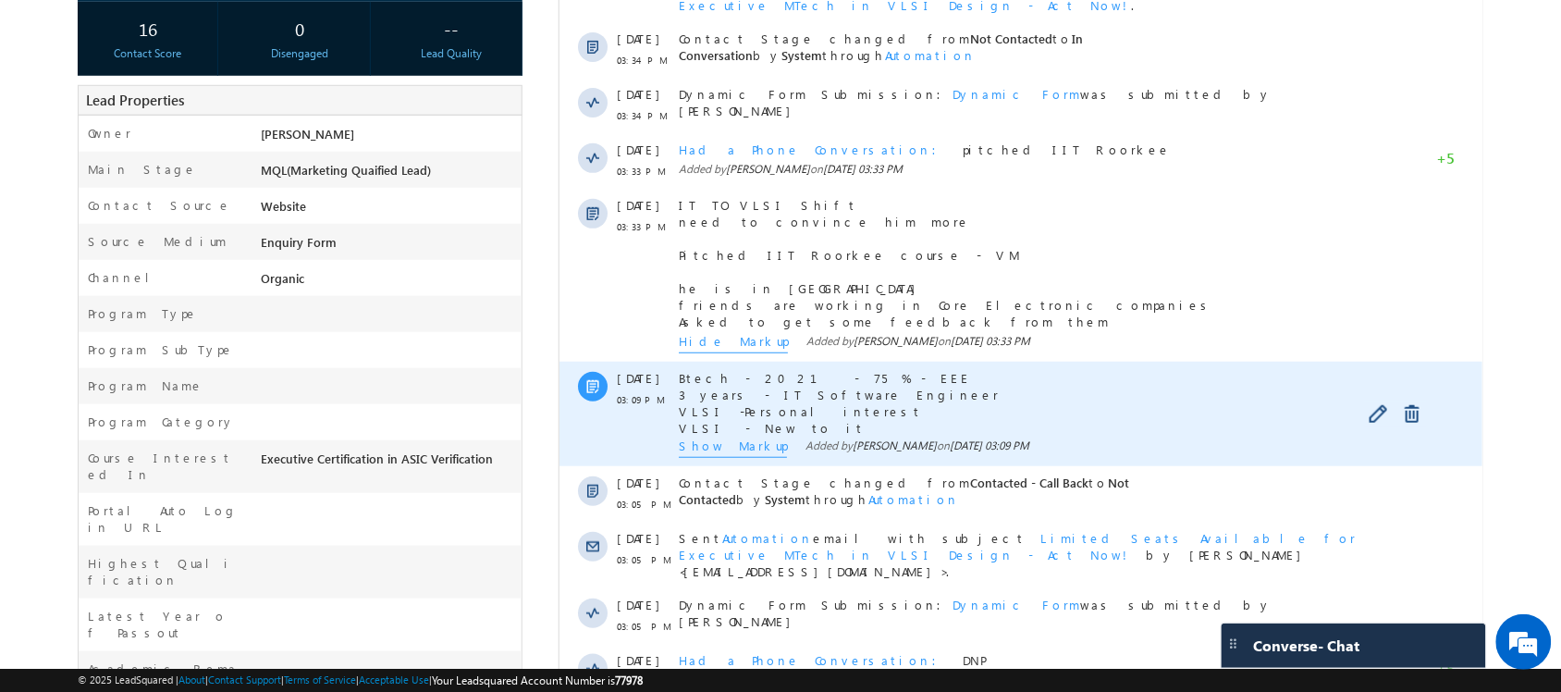
click at [715, 440] on span "Show Markup" at bounding box center [732, 447] width 108 height 20
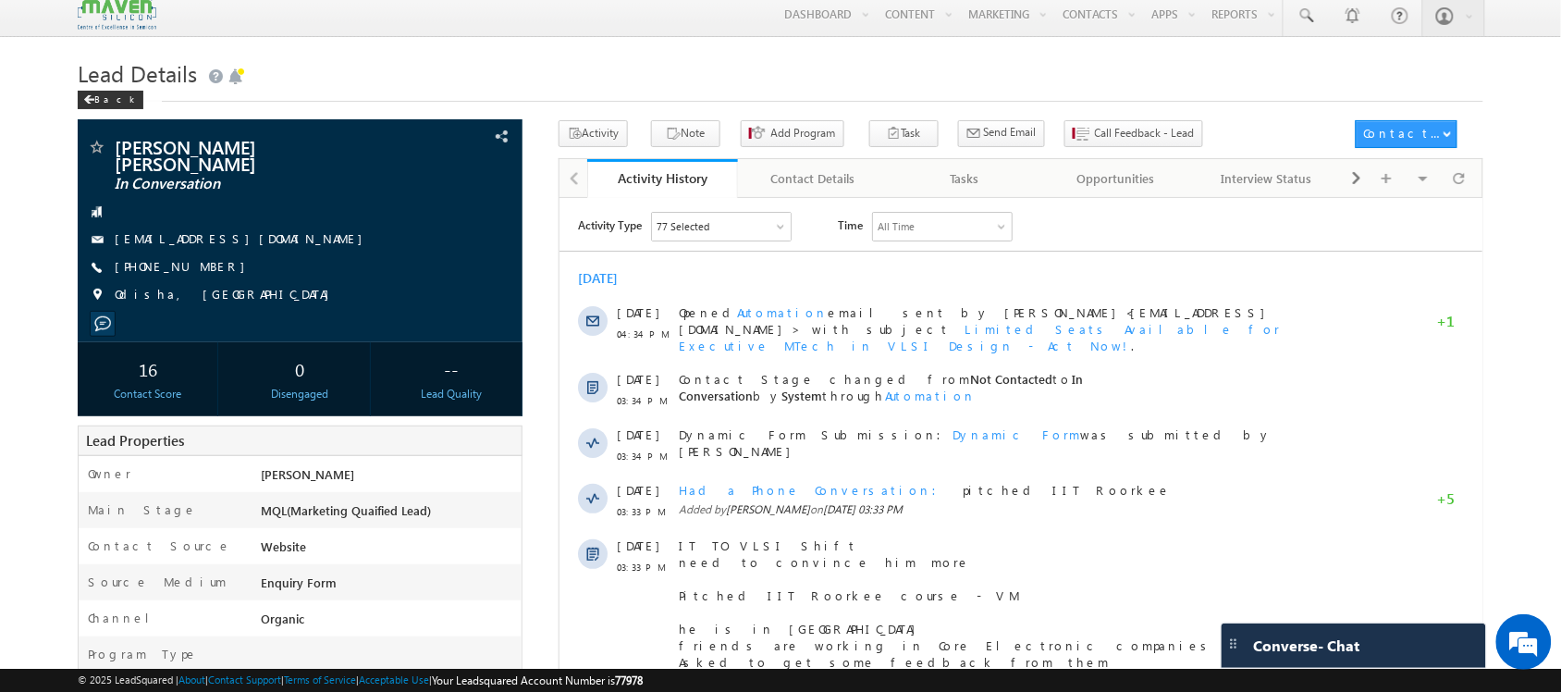
scroll to position [0, 0]
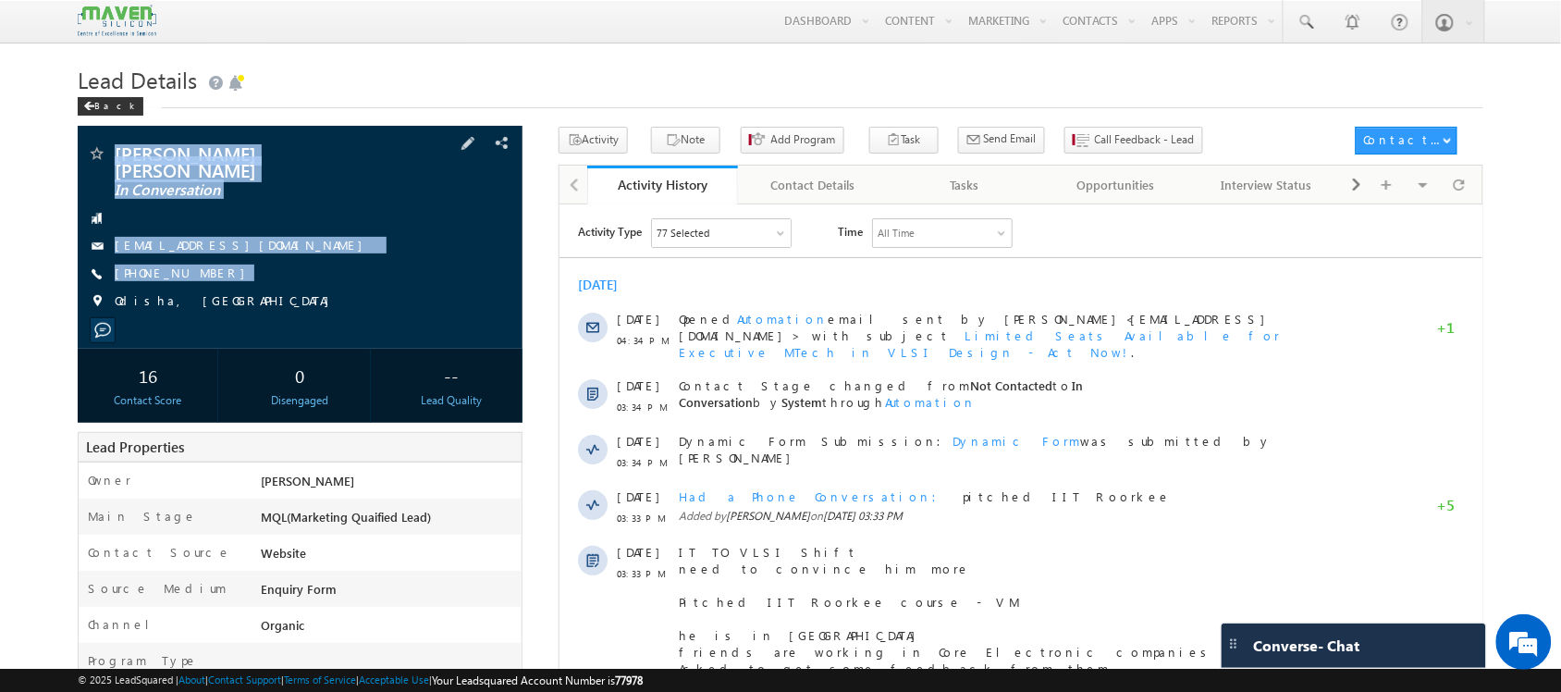
drag, startPoint x: 209, startPoint y: 291, endPoint x: 113, endPoint y: 139, distance: 180.4
click at [113, 139] on div "[PERSON_NAME] [PERSON_NAME] In Conversation [EMAIL_ADDRESS][DOMAIN_NAME]" at bounding box center [300, 237] width 444 height 223
copy div "[PERSON_NAME] [PERSON_NAME] In Conversation [EMAIL_ADDRESS][DOMAIN_NAME] [PHONE…"
click at [331, 217] on div "[PERSON_NAME] [PERSON_NAME] In Conversation [EMAIL_ADDRESS][DOMAIN_NAME] [PHONE…" at bounding box center [299, 232] width 425 height 176
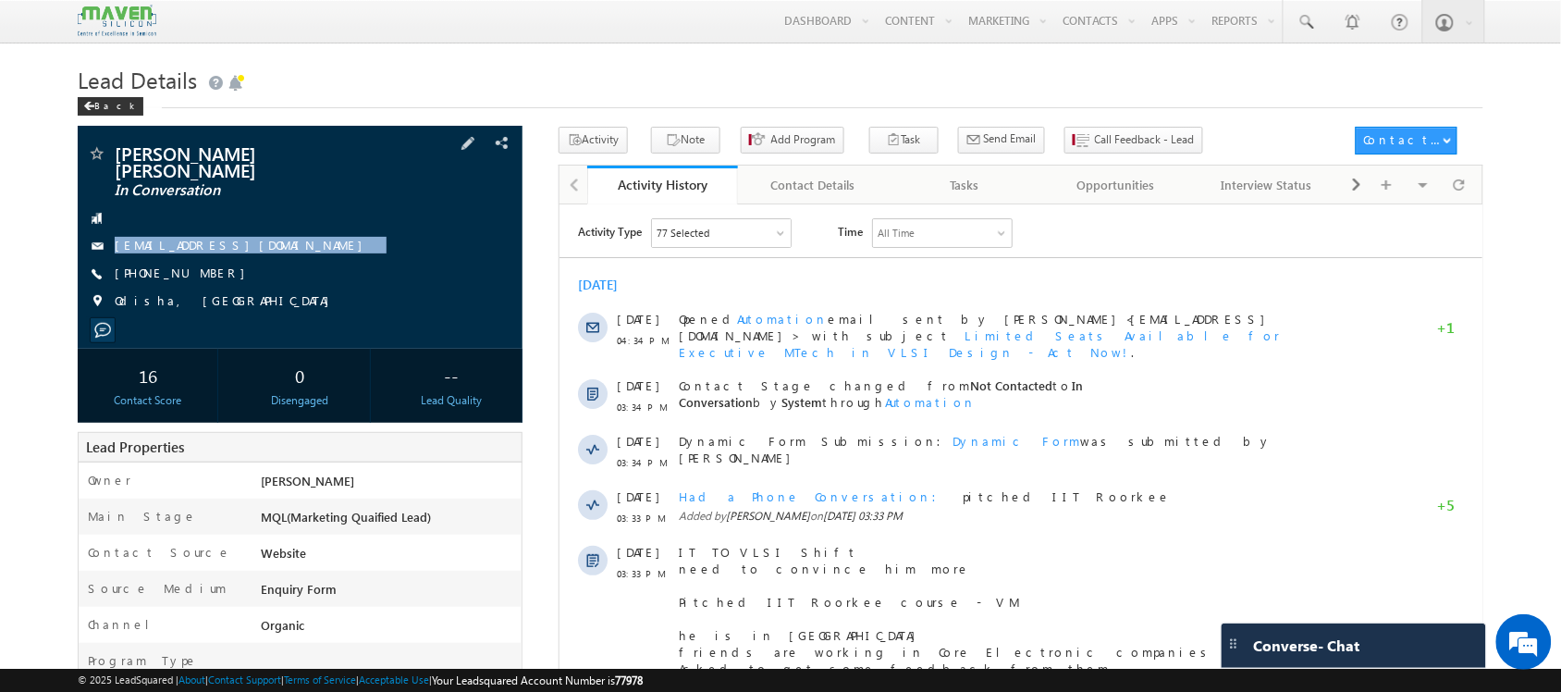
drag, startPoint x: 261, startPoint y: 236, endPoint x: 274, endPoint y: 247, distance: 17.1
click at [274, 247] on div "[PERSON_NAME] [PERSON_NAME] In Conversation [EMAIL_ADDRESS][DOMAIN_NAME] [PHONE…" at bounding box center [299, 232] width 425 height 176
copy div "[EMAIL_ADDRESS][DOMAIN_NAME]"
click at [651, 140] on button "Note" at bounding box center [685, 140] width 69 height 27
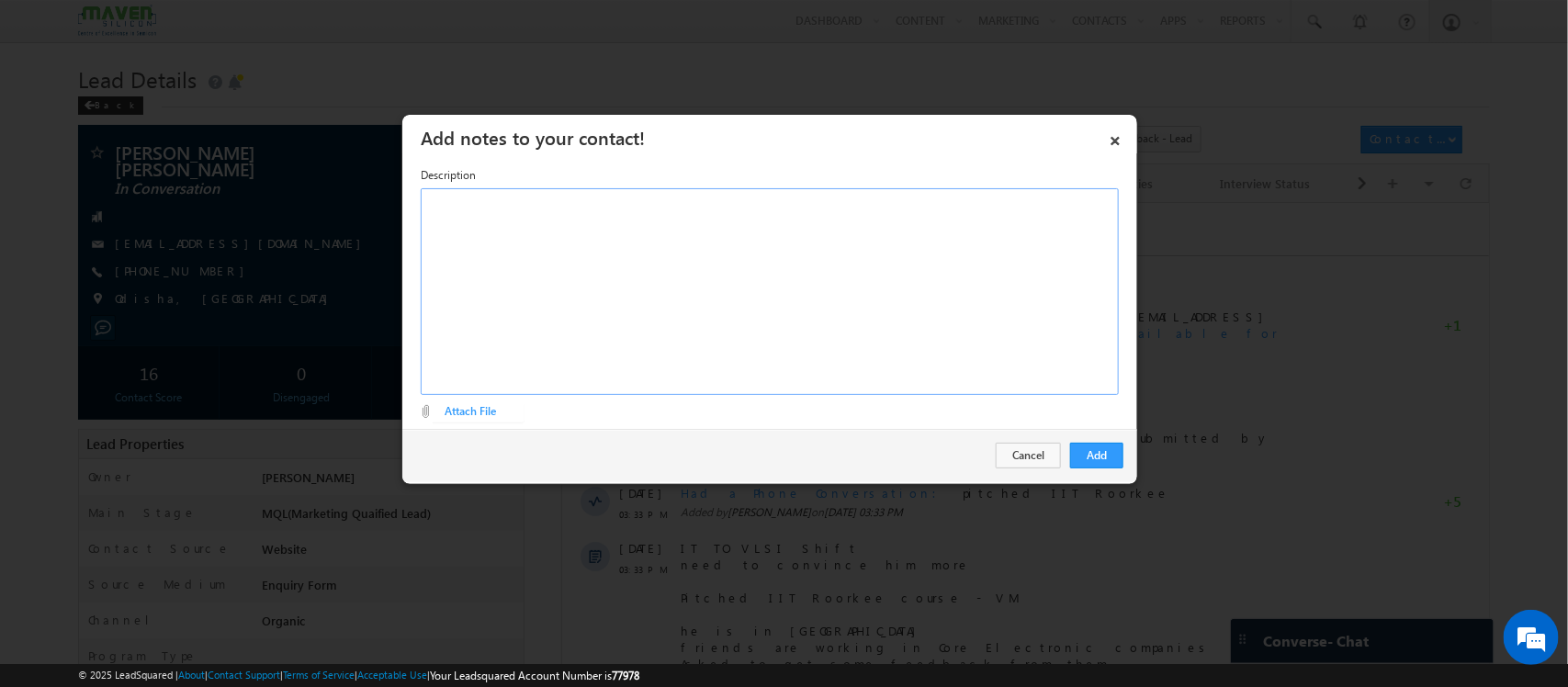
click at [828, 283] on div at bounding box center [770, 292] width 698 height 206
click at [1108, 446] on button "Add" at bounding box center [1096, 456] width 54 height 26
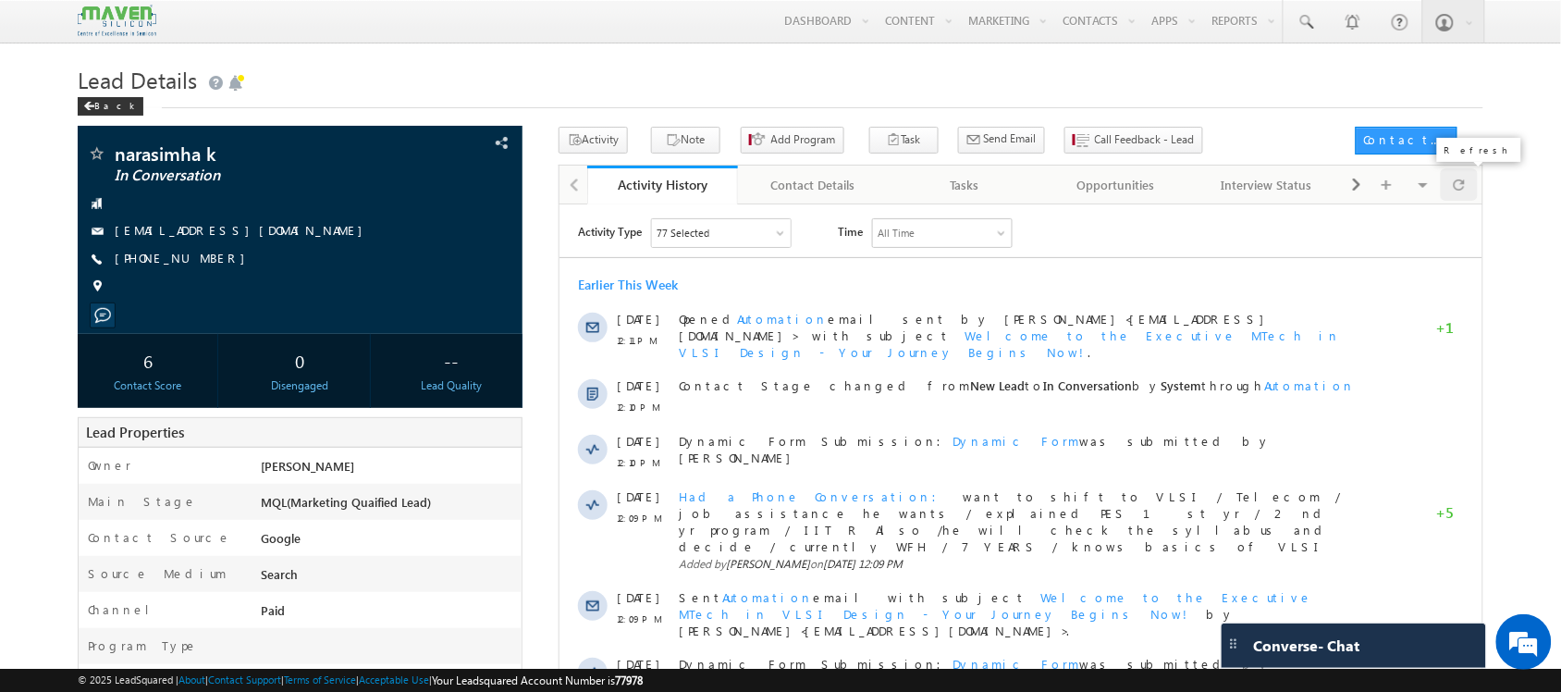
click at [1457, 194] on span at bounding box center [1459, 184] width 11 height 32
click at [666, 135] on icon "button" at bounding box center [673, 141] width 15 height 18
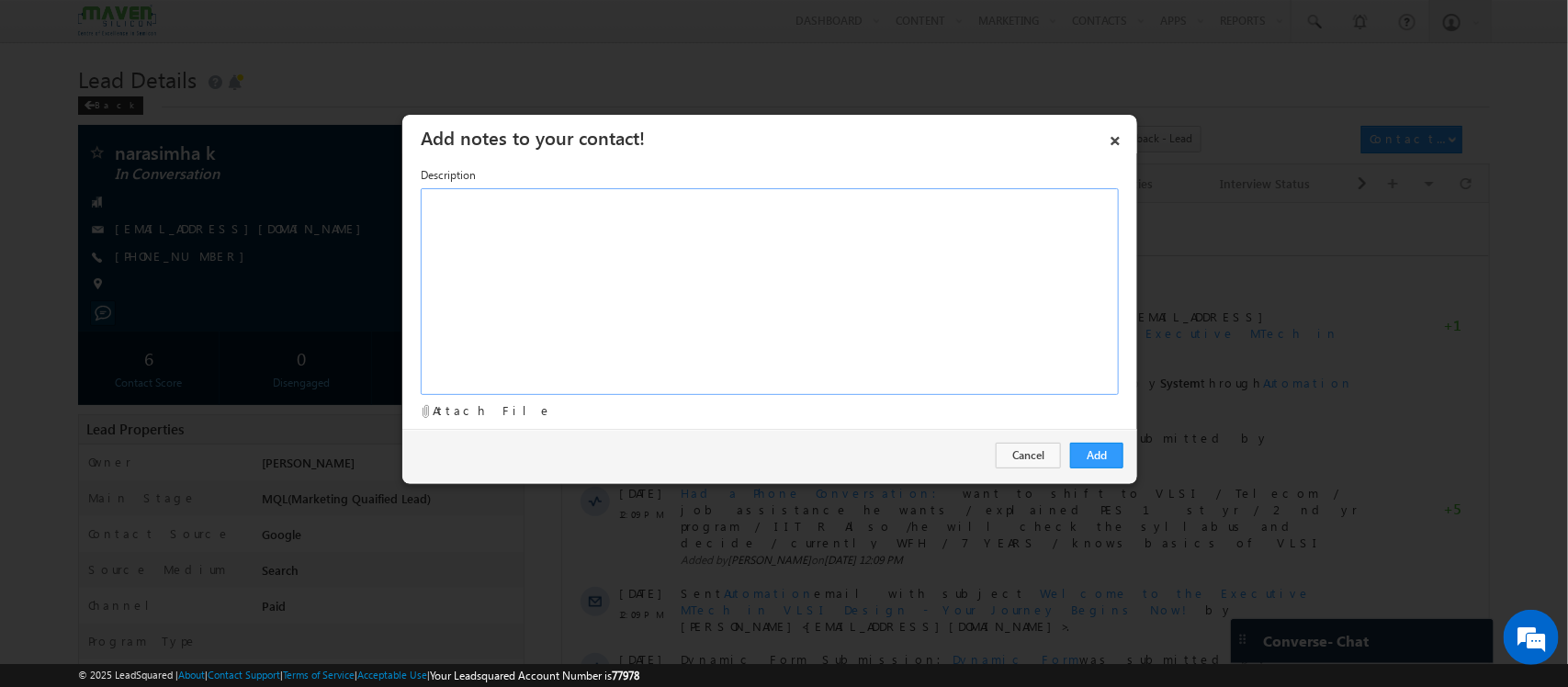
click at [819, 318] on div at bounding box center [770, 292] width 698 height 206
click at [1116, 459] on button "Add" at bounding box center [1096, 456] width 54 height 26
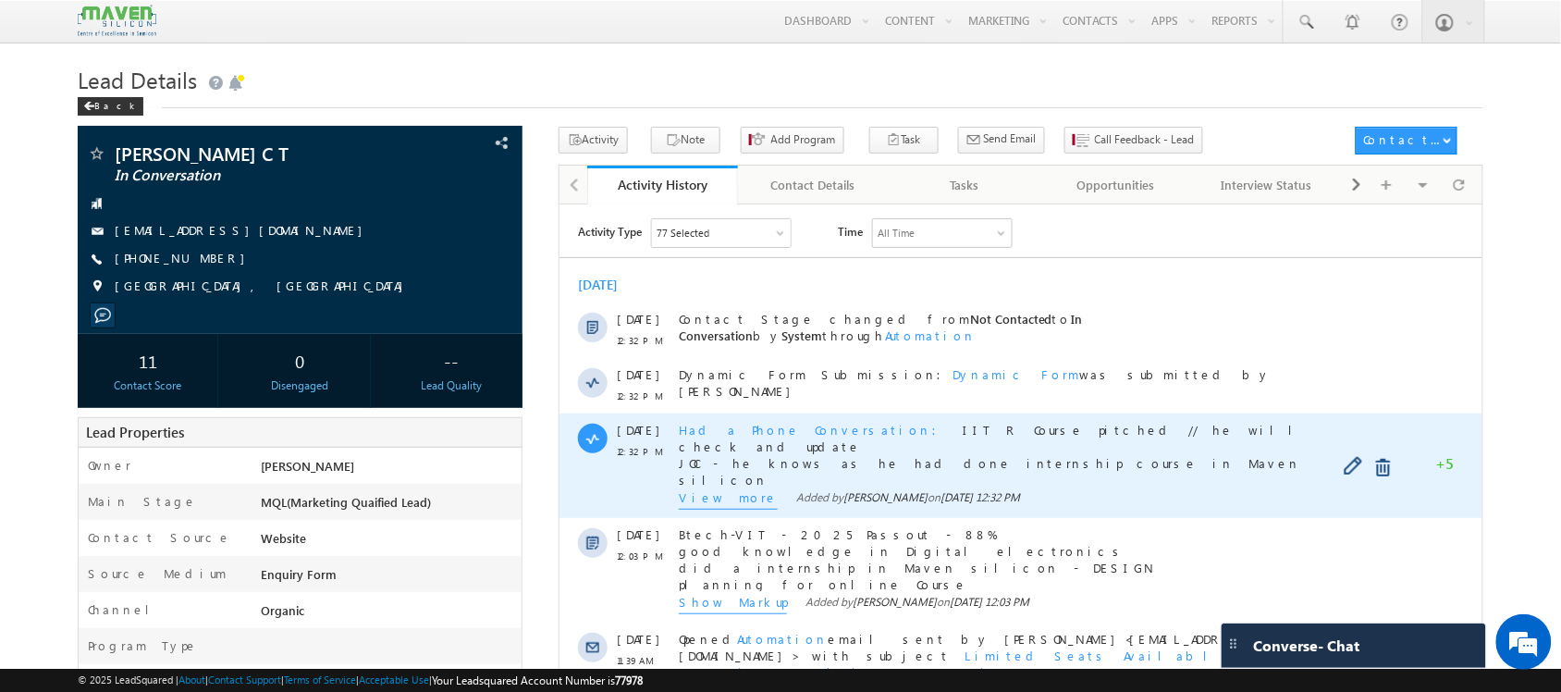
click at [706, 502] on span "View more" at bounding box center [727, 498] width 99 height 20
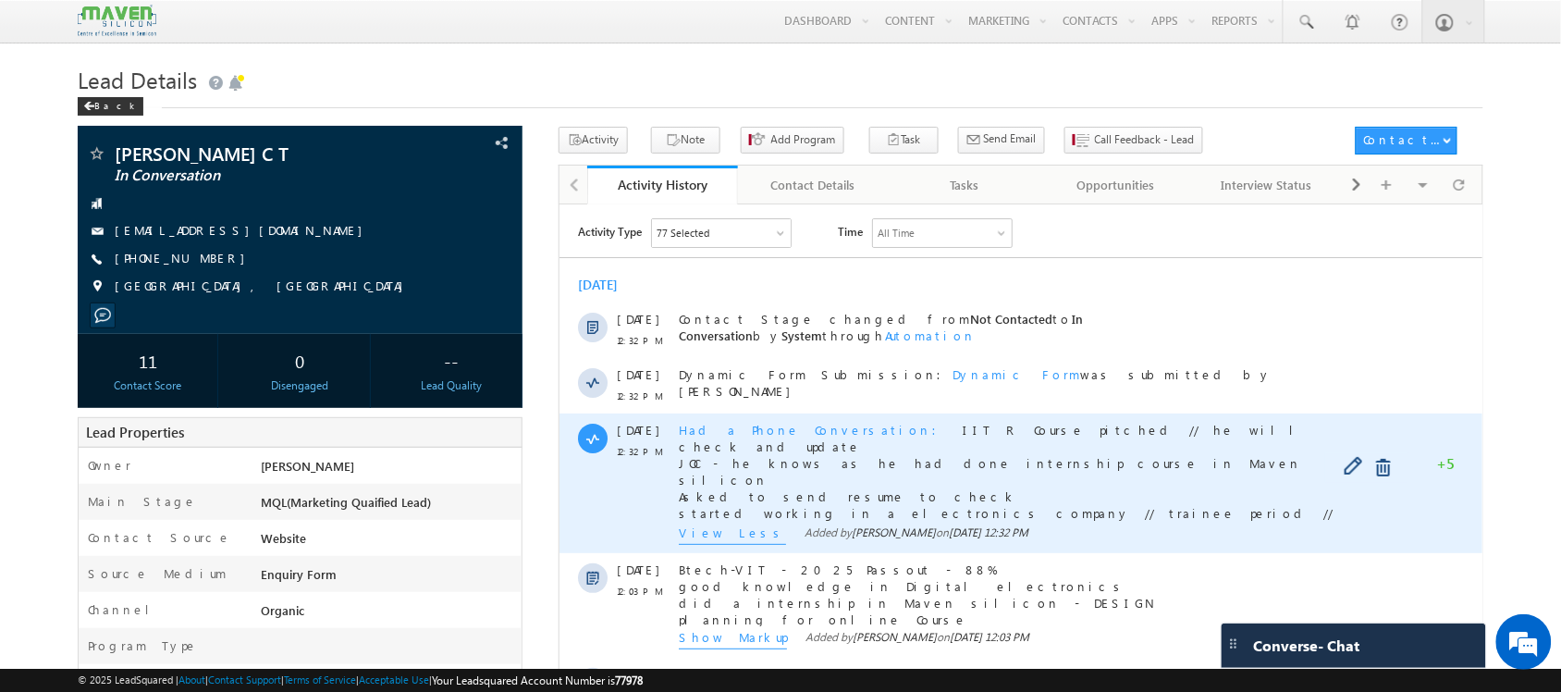
click at [716, 523] on span "View Less" at bounding box center [731, 533] width 107 height 20
